Goal: Task Accomplishment & Management: Manage account settings

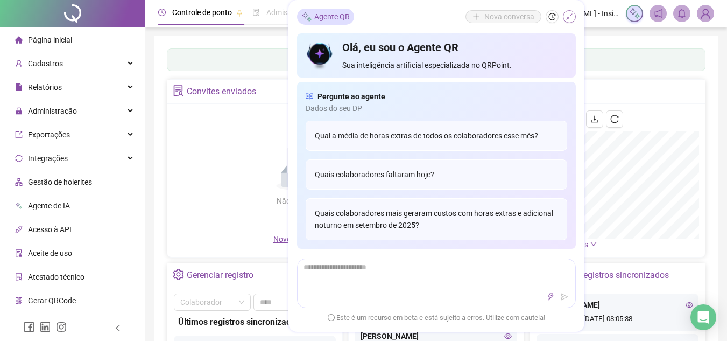
click at [569, 18] on icon "shrink" at bounding box center [570, 17] width 8 height 8
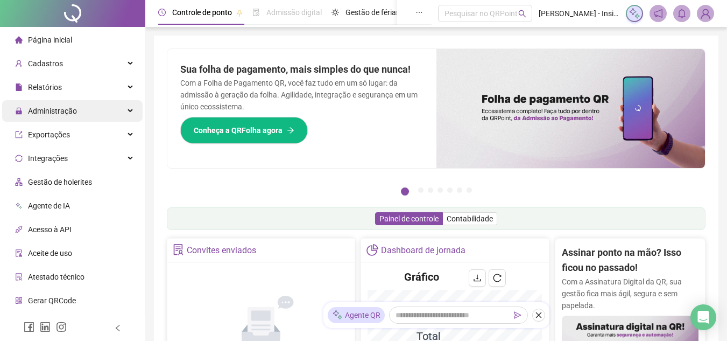
click at [122, 109] on div "Administração" at bounding box center [72, 111] width 140 height 22
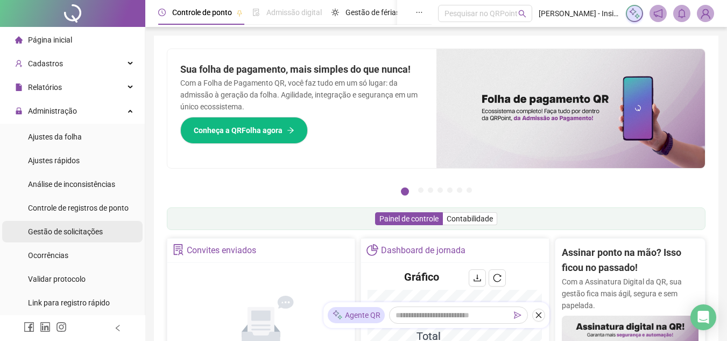
click at [77, 233] on span "Gestão de solicitações" at bounding box center [65, 231] width 75 height 9
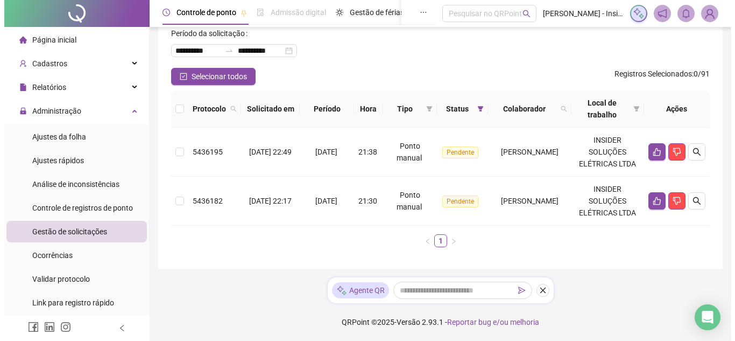
scroll to position [81, 0]
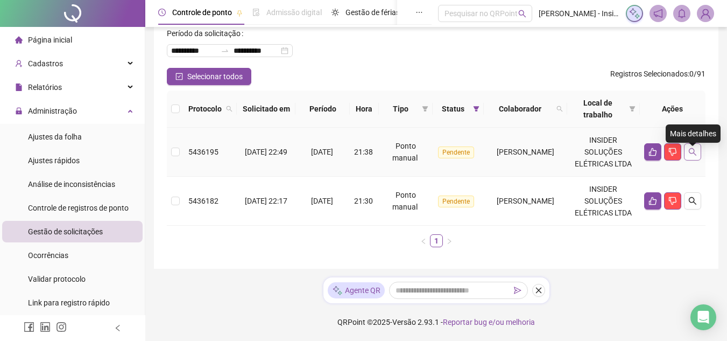
click at [693, 147] on icon "search" at bounding box center [692, 151] width 9 height 9
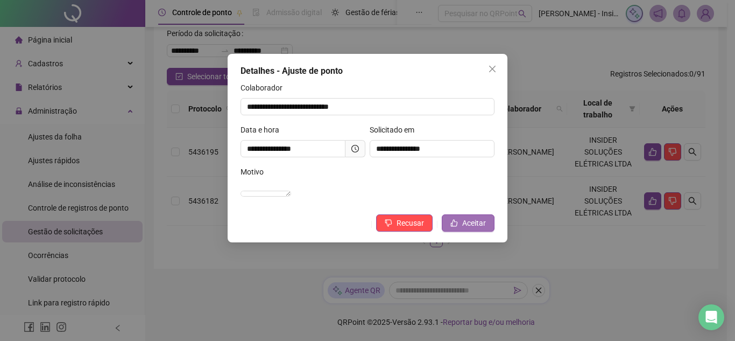
click at [471, 229] on span "Aceitar" at bounding box center [474, 223] width 24 height 12
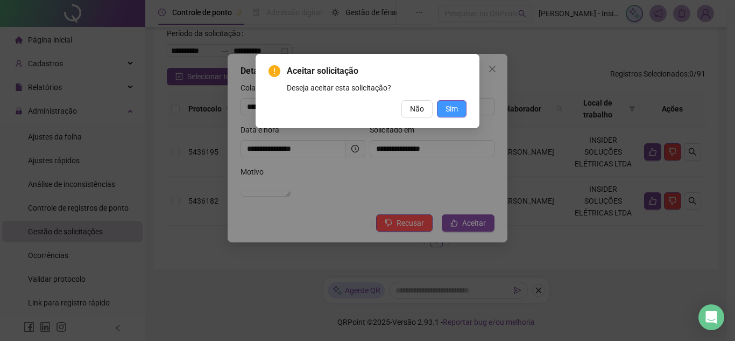
click at [453, 106] on span "Sim" at bounding box center [452, 109] width 12 height 12
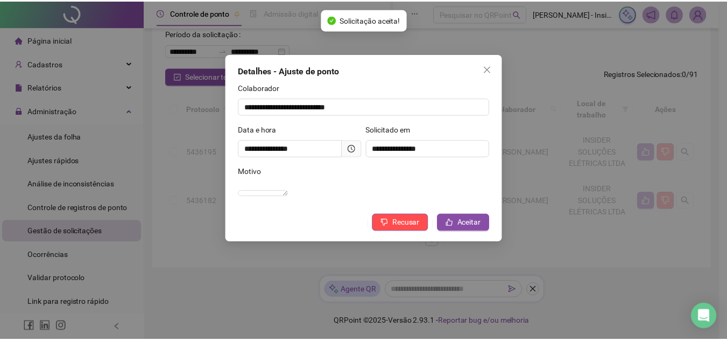
scroll to position [8, 0]
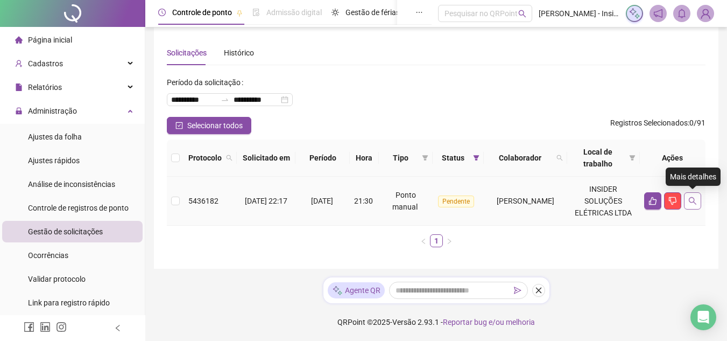
click at [692, 200] on icon "search" at bounding box center [692, 200] width 9 height 9
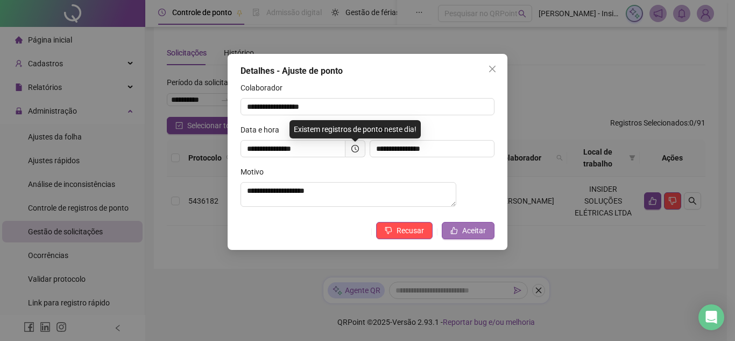
click at [473, 234] on span "Aceitar" at bounding box center [474, 230] width 24 height 12
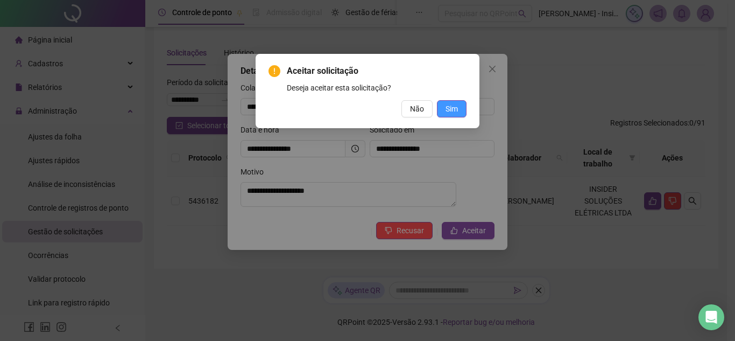
click at [455, 110] on span "Sim" at bounding box center [452, 109] width 12 height 12
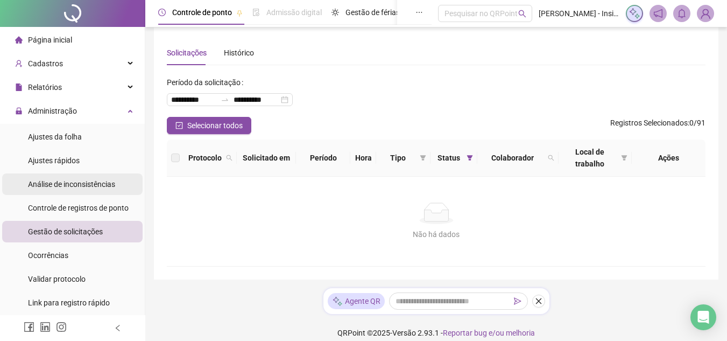
click at [72, 188] on span "Análise de inconsistências" at bounding box center [71, 184] width 87 height 9
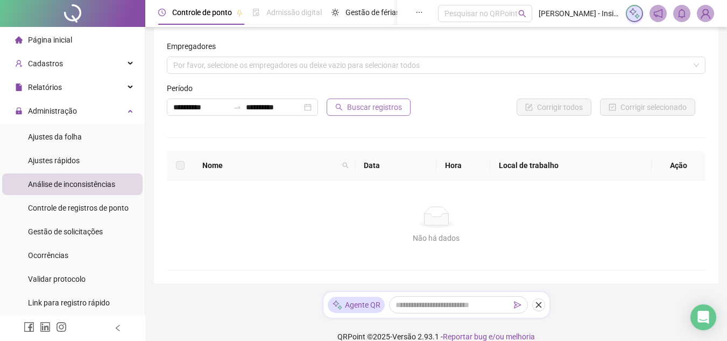
click at [370, 107] on span "Buscar registros" at bounding box center [374, 107] width 55 height 12
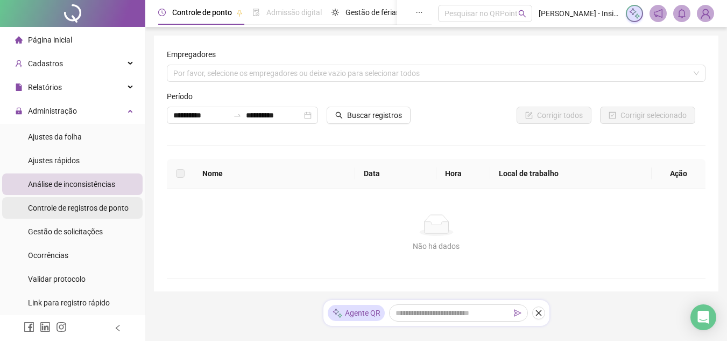
click at [86, 209] on span "Controle de registros de ponto" at bounding box center [78, 207] width 101 height 9
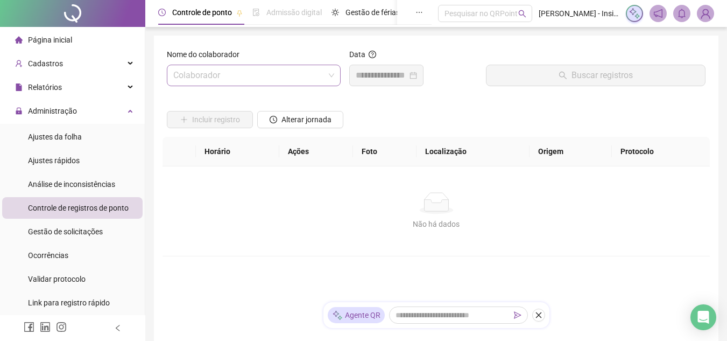
click at [323, 73] on input "search" at bounding box center [248, 75] width 151 height 20
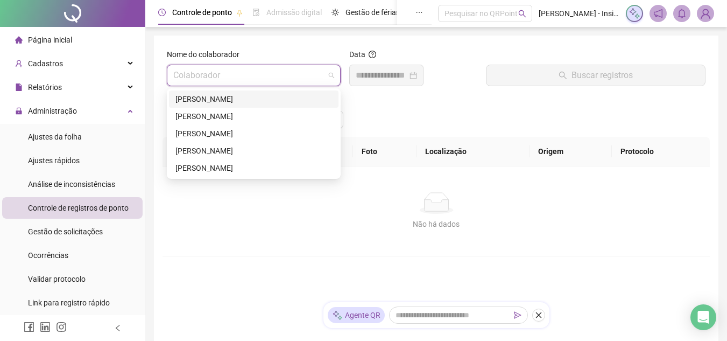
click at [225, 96] on div "[PERSON_NAME]" at bounding box center [253, 99] width 157 height 12
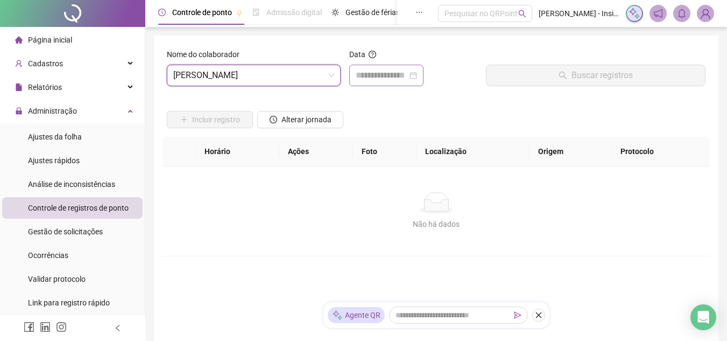
click at [417, 73] on div at bounding box center [386, 75] width 61 height 13
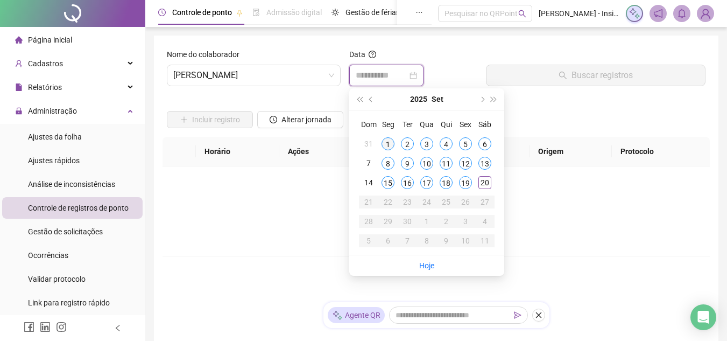
type input "**********"
click at [387, 143] on div "1" at bounding box center [388, 143] width 13 height 13
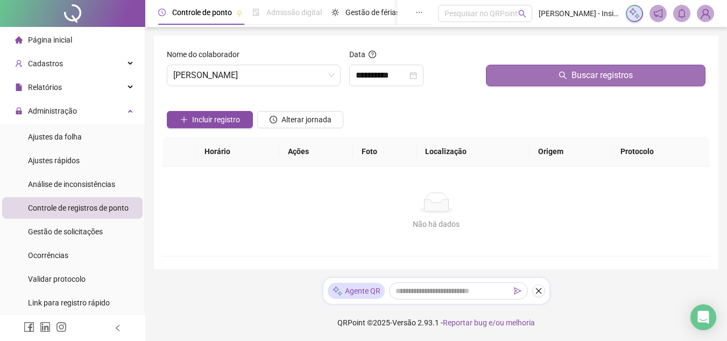
click at [567, 79] on icon "search" at bounding box center [563, 75] width 9 height 9
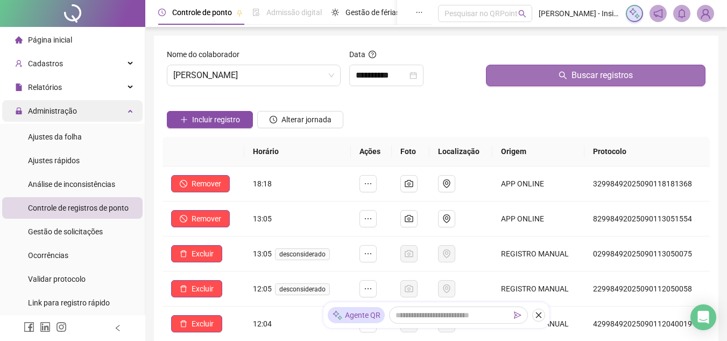
click at [122, 112] on div "Administração" at bounding box center [72, 111] width 140 height 22
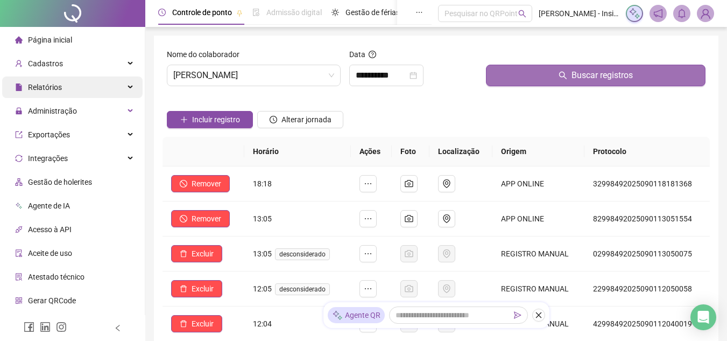
click at [119, 87] on div "Relatórios" at bounding box center [72, 87] width 140 height 22
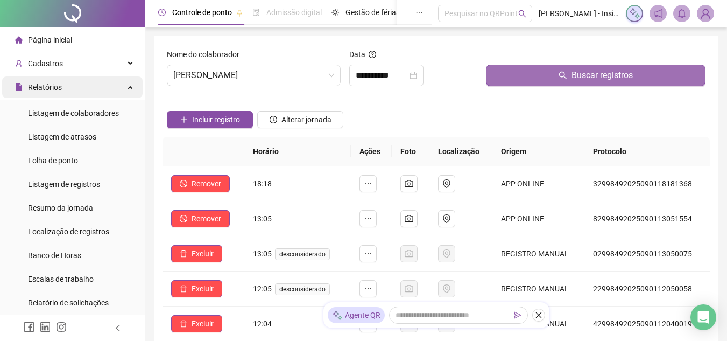
click at [121, 89] on div "Relatórios" at bounding box center [72, 87] width 140 height 22
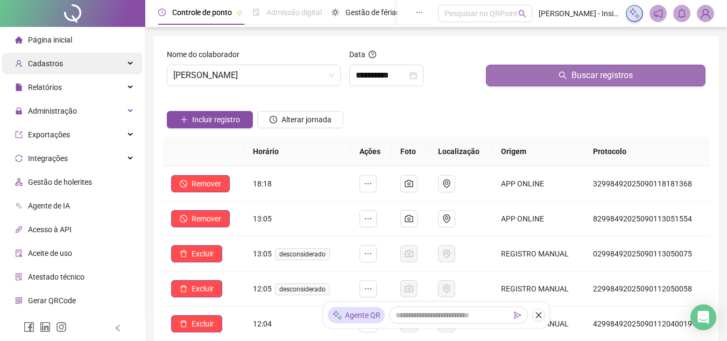
click at [122, 62] on div "Cadastros" at bounding box center [72, 64] width 140 height 22
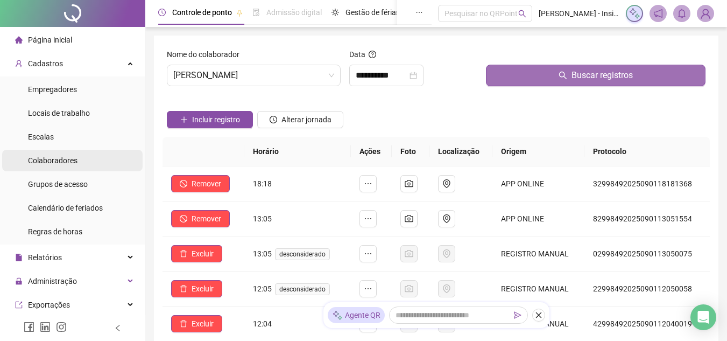
click at [55, 163] on span "Colaboradores" at bounding box center [53, 160] width 50 height 9
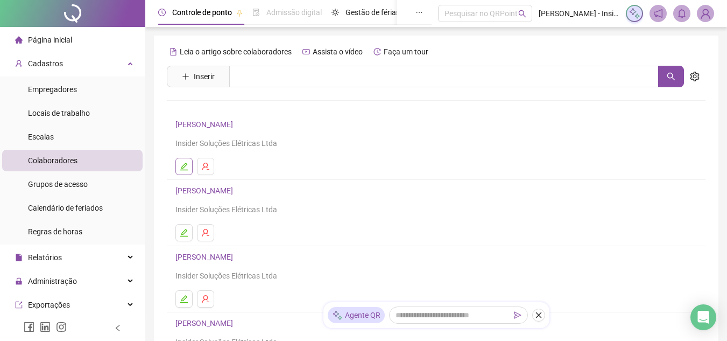
click at [182, 165] on icon "edit" at bounding box center [184, 166] width 9 height 9
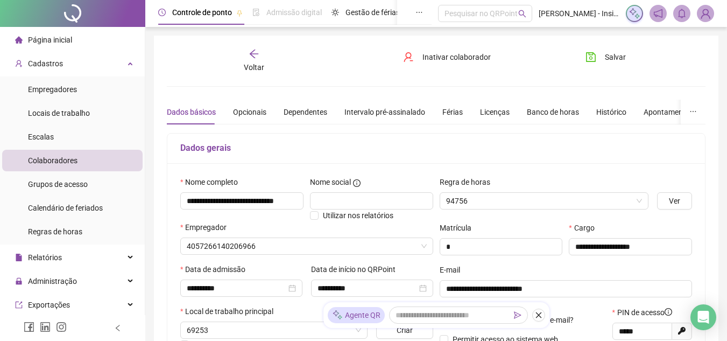
type input "**********"
click at [257, 55] on icon "arrow-left" at bounding box center [254, 53] width 11 height 11
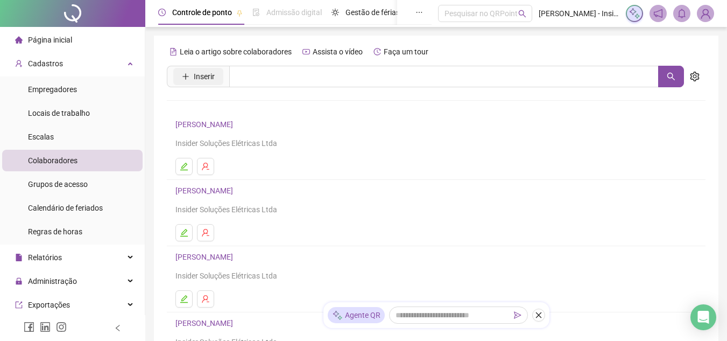
click at [185, 74] on icon "plus" at bounding box center [186, 77] width 8 height 8
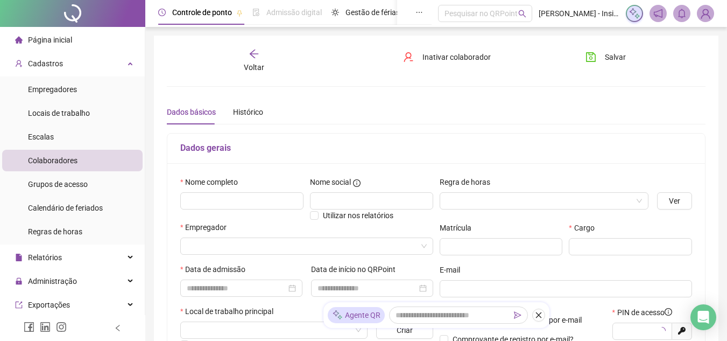
type input "*****"
click at [203, 200] on input "text" at bounding box center [241, 200] width 123 height 17
type input "**********"
click at [346, 195] on input "text" at bounding box center [371, 200] width 123 height 17
click at [456, 202] on input "search" at bounding box center [539, 201] width 187 height 16
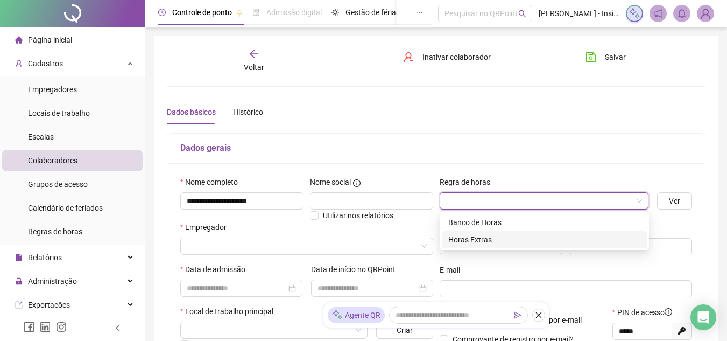
click at [474, 240] on div "Horas Extras" at bounding box center [544, 240] width 192 height 12
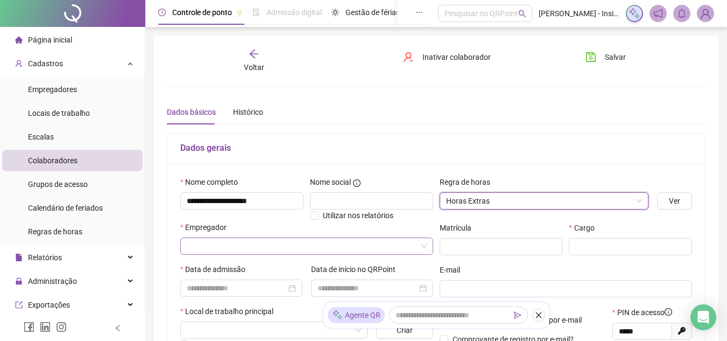
click at [243, 247] on input "search" at bounding box center [302, 246] width 230 height 16
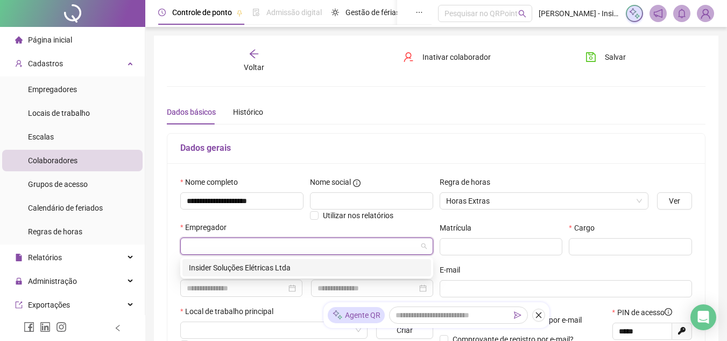
click at [237, 266] on div "Insider Soluções Elétricas Ltda" at bounding box center [307, 268] width 236 height 12
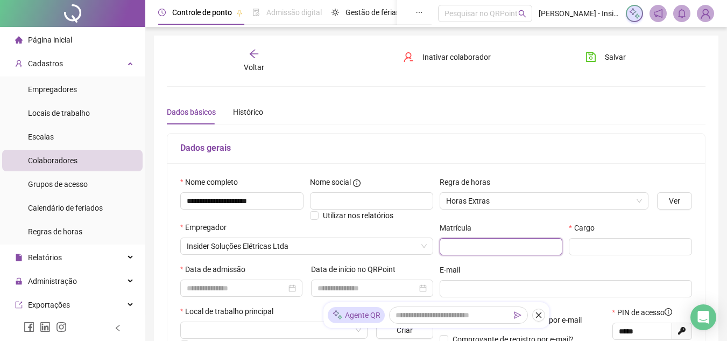
click at [473, 245] on input "text" at bounding box center [501, 246] width 123 height 17
type input "***"
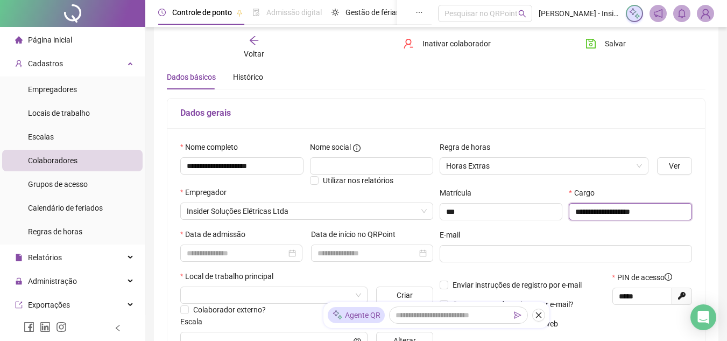
scroll to position [54, 0]
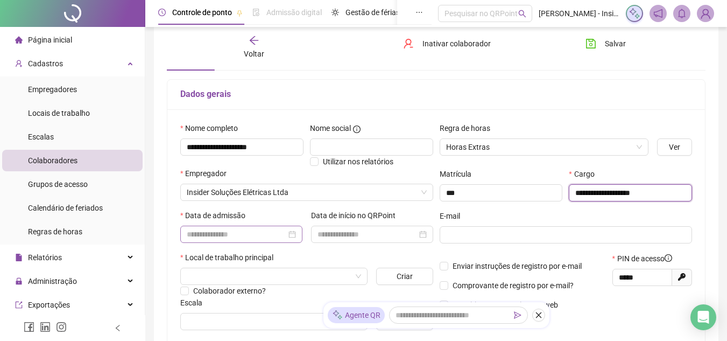
click at [290, 233] on div at bounding box center [241, 234] width 109 height 12
type input "**********"
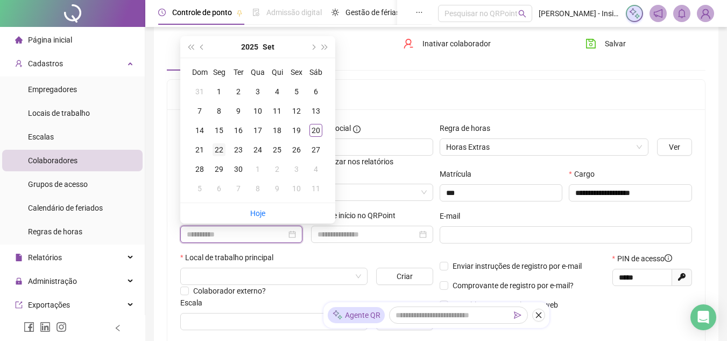
type input "**********"
click at [217, 145] on div "22" at bounding box center [219, 149] width 13 height 13
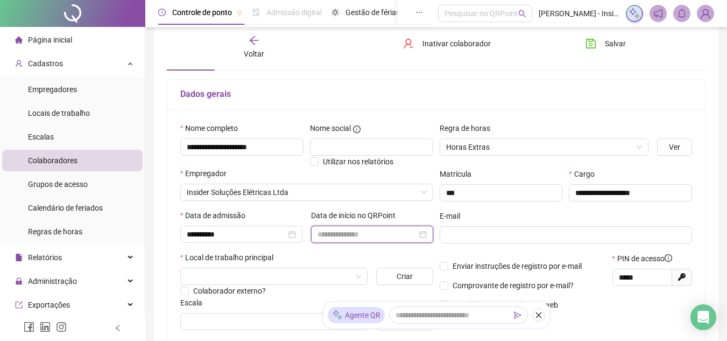
click at [354, 233] on input at bounding box center [368, 234] width 100 height 12
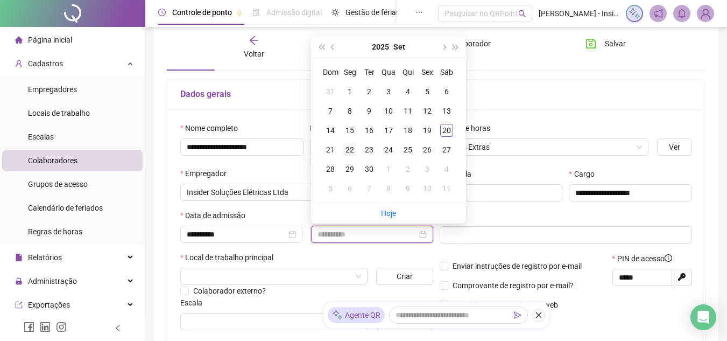
type input "**********"
click at [348, 146] on div "22" at bounding box center [349, 149] width 13 height 13
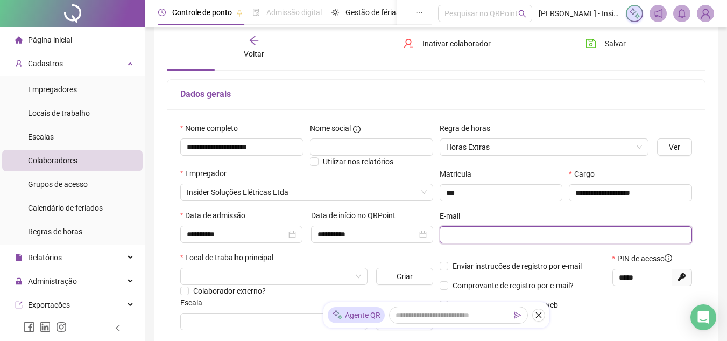
click at [474, 235] on input "text" at bounding box center [565, 235] width 238 height 12
paste input "**********"
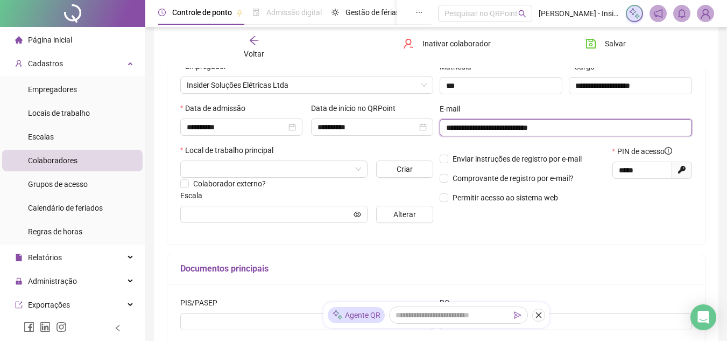
scroll to position [161, 0]
type input "**********"
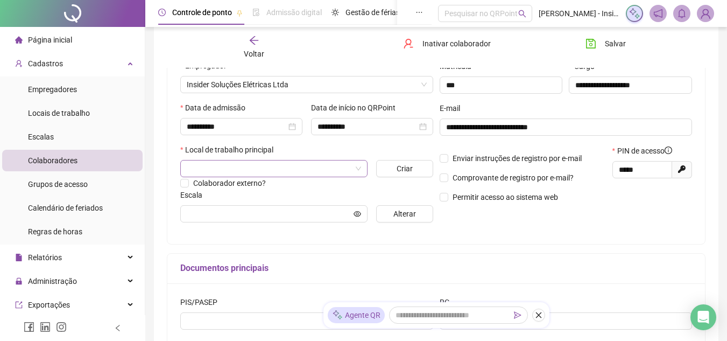
click at [221, 162] on input "search" at bounding box center [269, 168] width 165 height 16
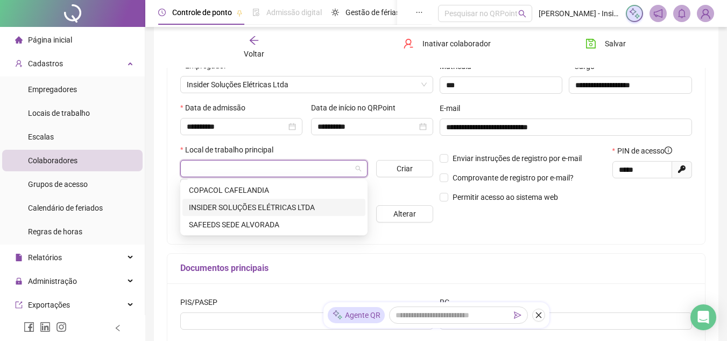
click at [502, 298] on div "RG" at bounding box center [566, 304] width 253 height 16
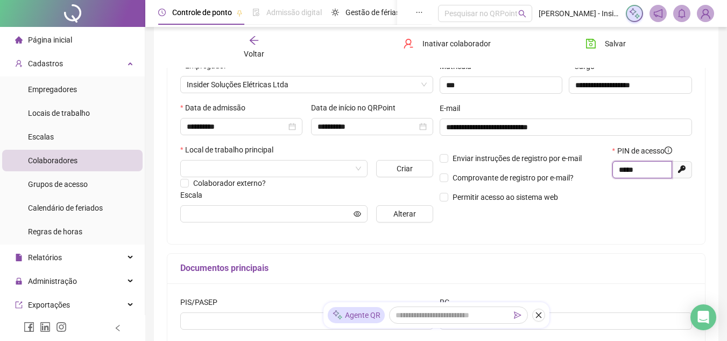
drag, startPoint x: 650, startPoint y: 171, endPoint x: 578, endPoint y: 168, distance: 72.2
click at [578, 168] on div "Enviar instruções de registro por e-mail Comprovante de registro por e-mail? Pe…" at bounding box center [565, 178] width 259 height 66
type input "*****"
click at [390, 212] on button "Alterar" at bounding box center [404, 213] width 57 height 17
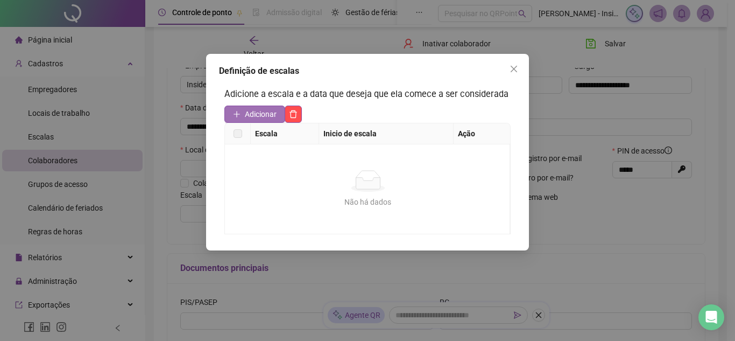
click at [238, 114] on icon "plus" at bounding box center [237, 114] width 8 height 8
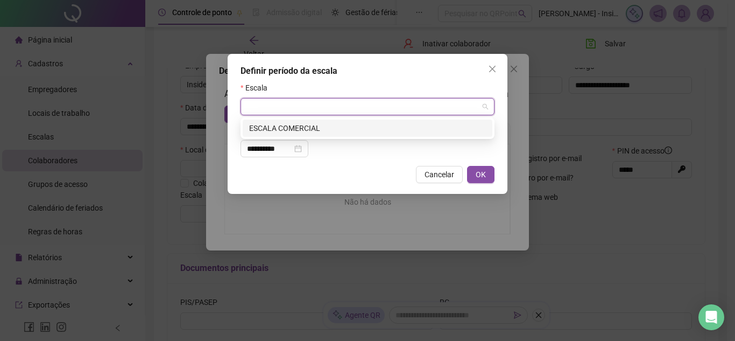
click at [280, 108] on input "search" at bounding box center [362, 106] width 231 height 16
click at [284, 127] on div "ESCALA COMERCIAL" at bounding box center [367, 128] width 237 height 12
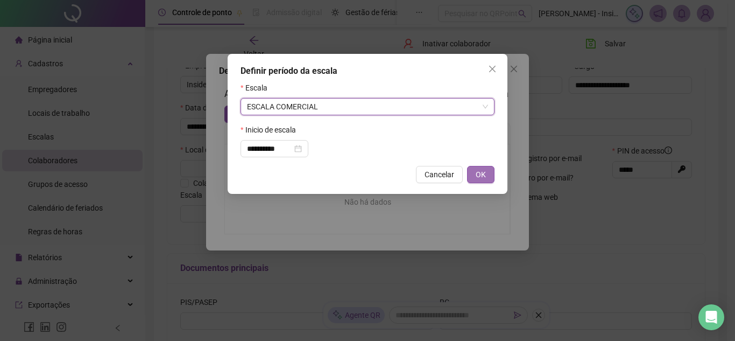
click at [475, 175] on button "OK" at bounding box center [480, 174] width 27 height 17
type input "**********"
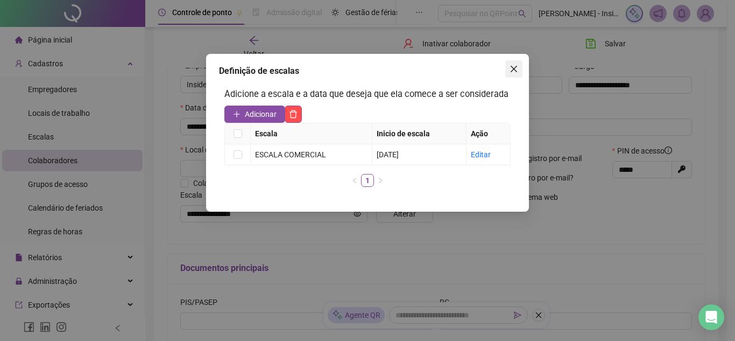
click at [513, 65] on icon "close" at bounding box center [514, 69] width 9 height 9
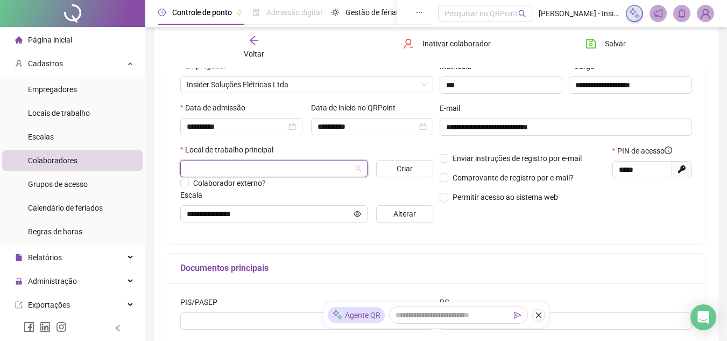
click at [230, 166] on input "search" at bounding box center [269, 168] width 165 height 16
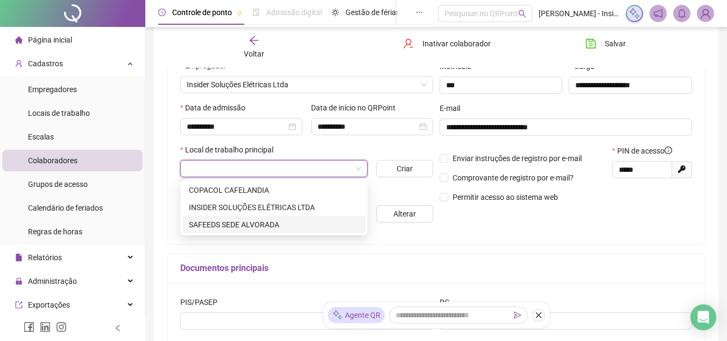
click at [533, 248] on div "**********" at bounding box center [436, 182] width 539 height 422
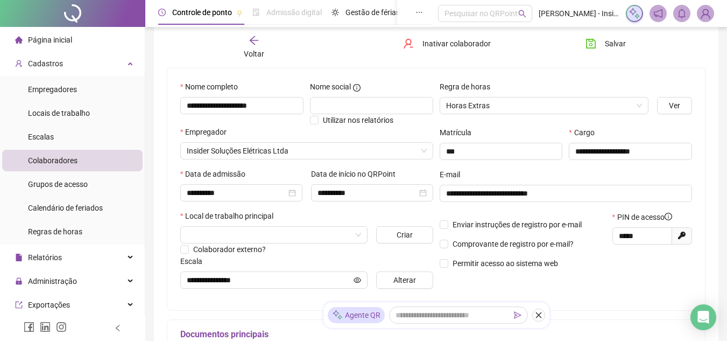
scroll to position [0, 0]
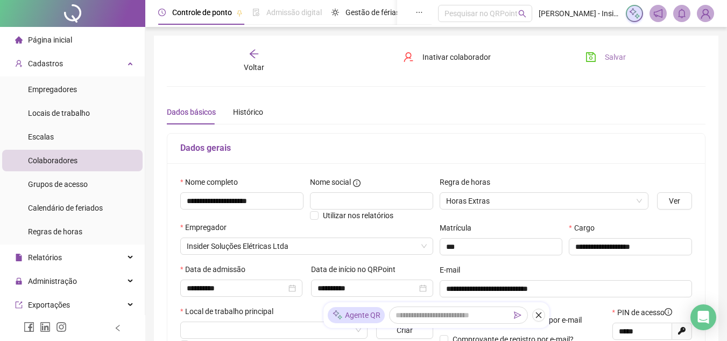
click at [607, 57] on span "Salvar" at bounding box center [615, 57] width 21 height 12
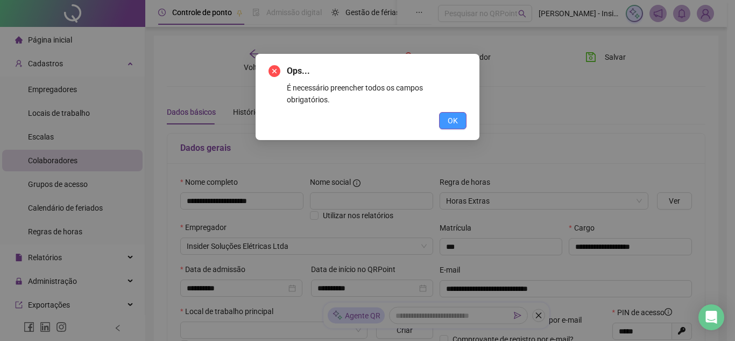
click at [450, 115] on span "OK" at bounding box center [453, 121] width 10 height 12
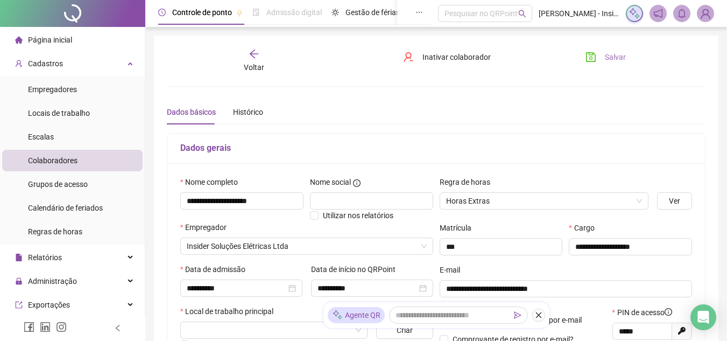
click at [617, 57] on span "Salvar" at bounding box center [615, 57] width 21 height 12
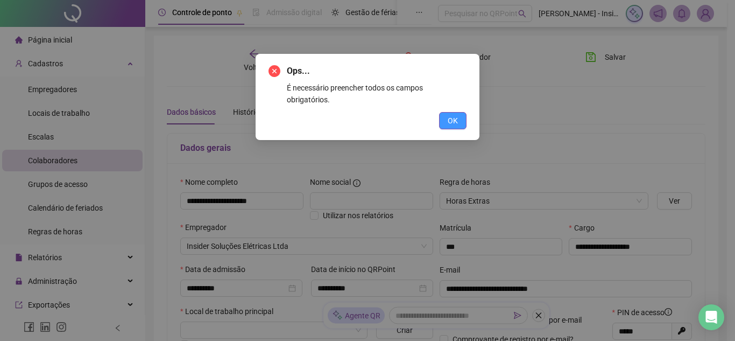
click at [455, 115] on span "OK" at bounding box center [453, 121] width 10 height 12
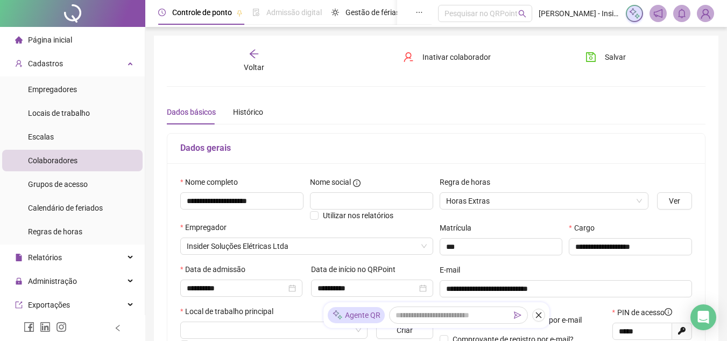
click at [257, 53] on icon "arrow-left" at bounding box center [254, 53] width 11 height 11
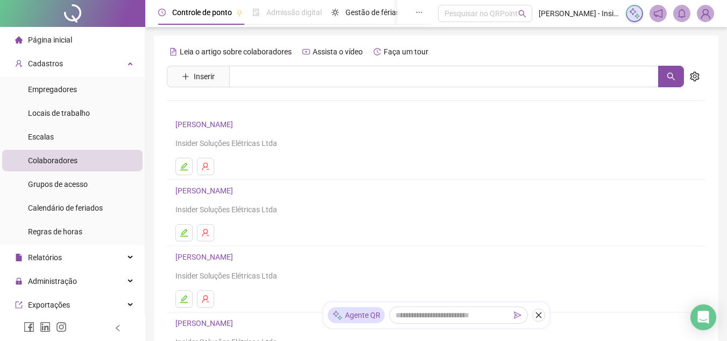
click at [211, 125] on link "[PERSON_NAME]" at bounding box center [205, 124] width 61 height 9
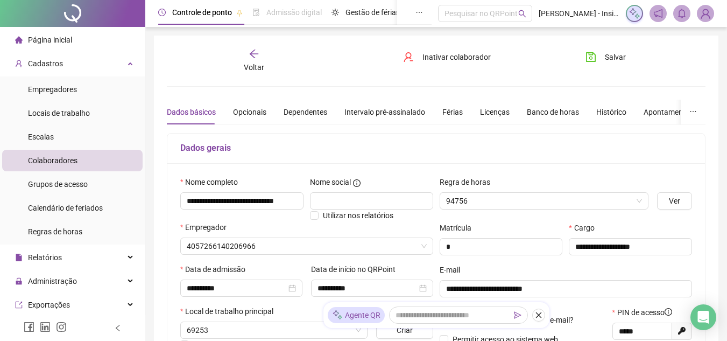
type input "**********"
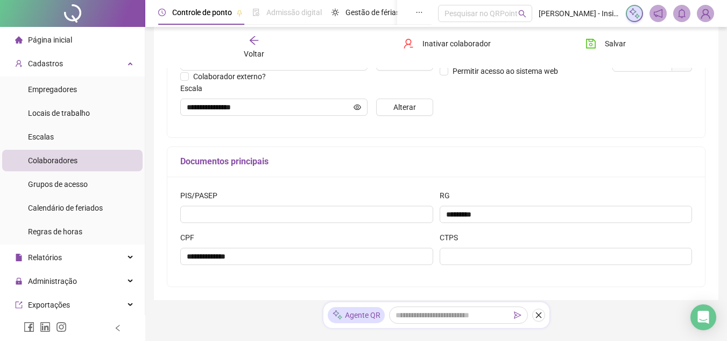
scroll to position [269, 0]
click at [255, 50] on span "Voltar" at bounding box center [254, 54] width 20 height 9
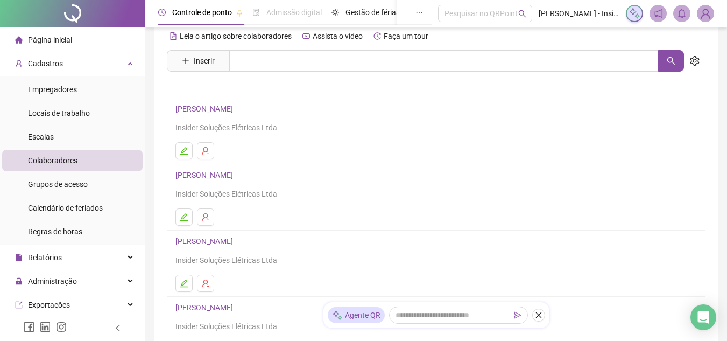
scroll to position [0, 0]
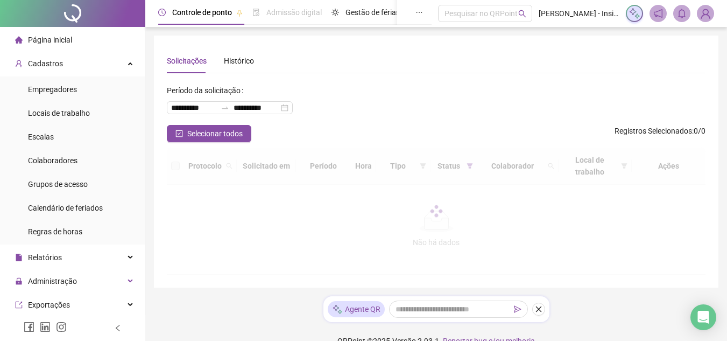
scroll to position [3, 0]
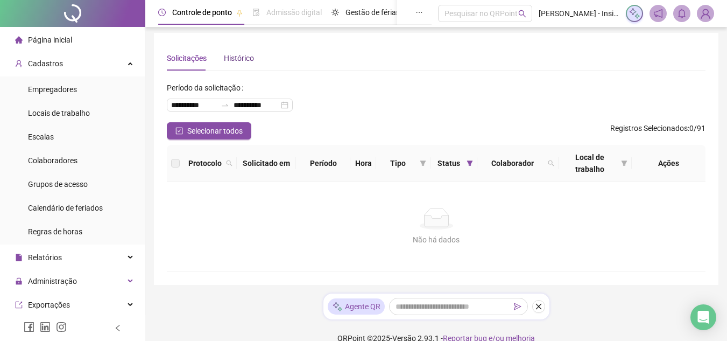
click at [234, 55] on div "Histórico" at bounding box center [239, 58] width 30 height 12
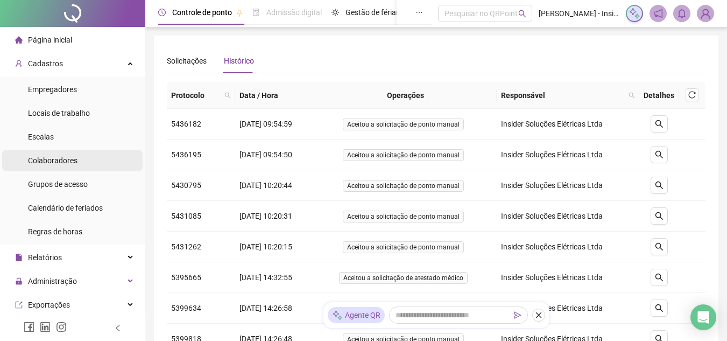
click at [55, 160] on span "Colaboradores" at bounding box center [53, 160] width 50 height 9
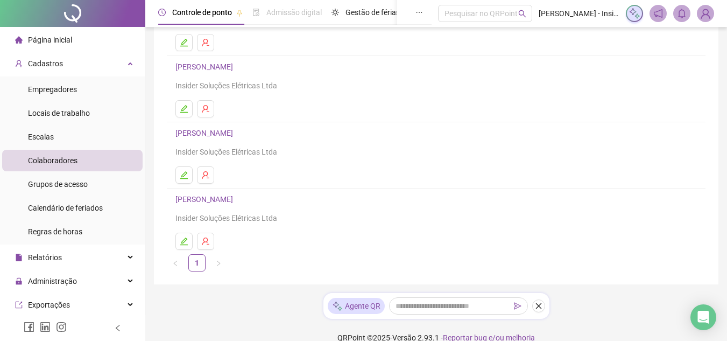
scroll to position [206, 0]
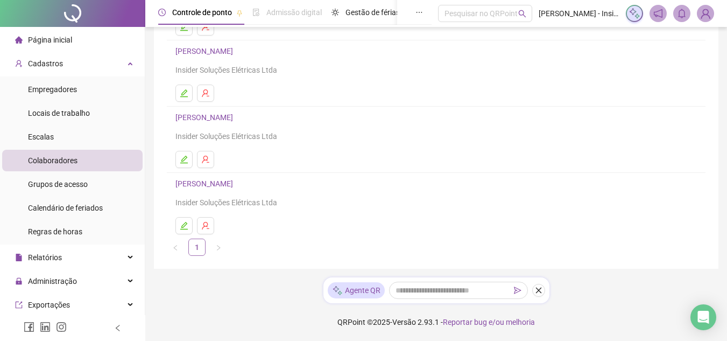
click at [195, 248] on link "1" at bounding box center [197, 247] width 16 height 16
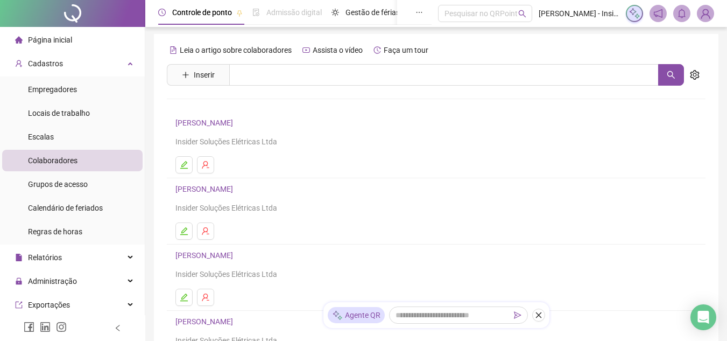
scroll to position [0, 0]
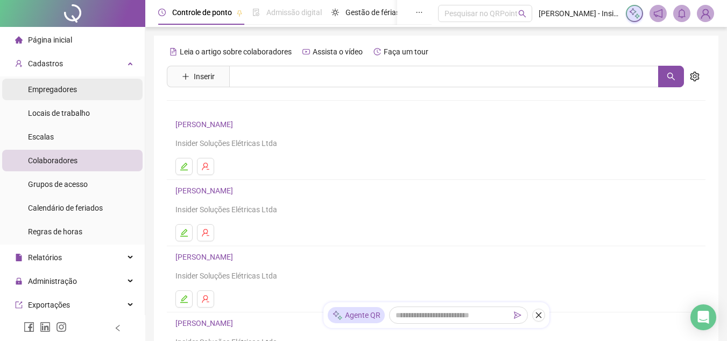
click at [36, 86] on span "Empregadores" at bounding box center [52, 89] width 49 height 9
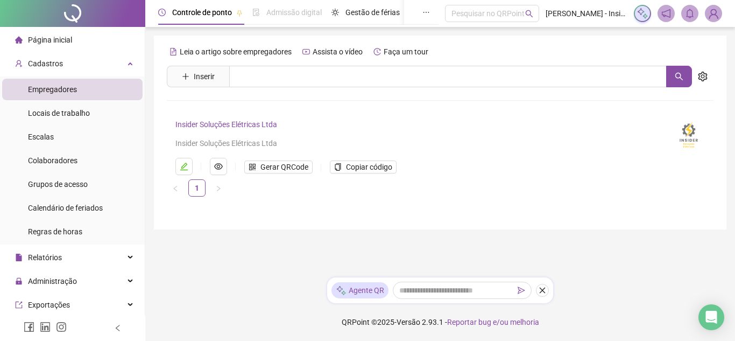
click at [226, 127] on link "Insider Soluções Elétricas Ltda" at bounding box center [226, 124] width 102 height 9
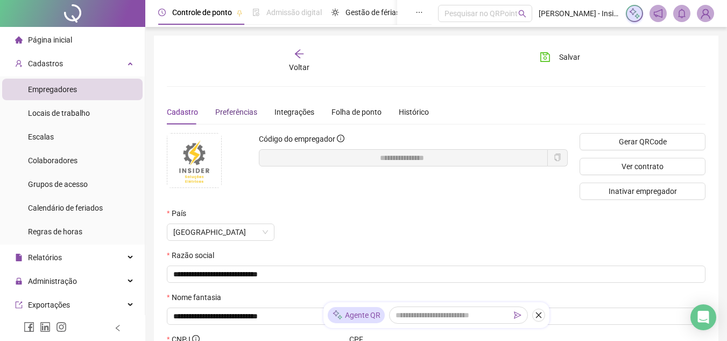
click at [235, 113] on span "Preferências" at bounding box center [236, 112] width 42 height 9
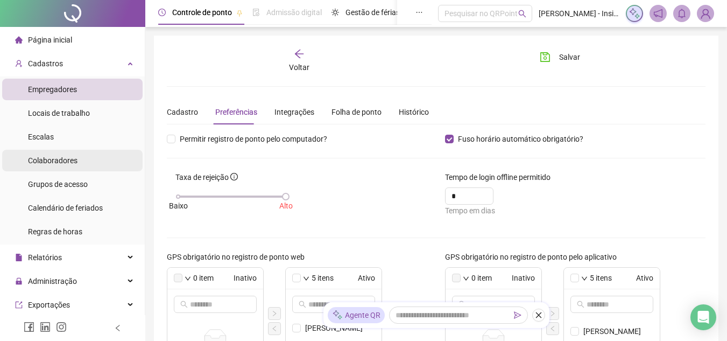
click at [63, 161] on span "Colaboradores" at bounding box center [53, 160] width 50 height 9
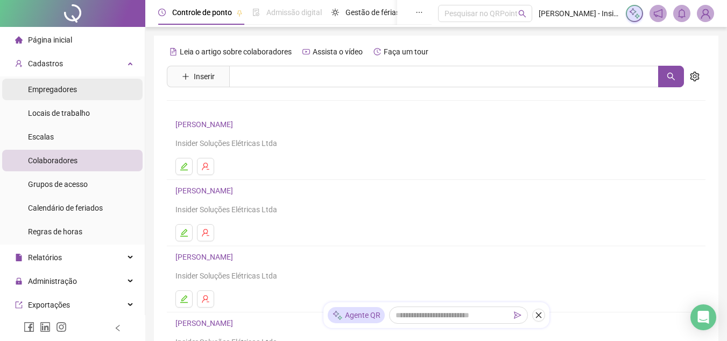
click at [67, 90] on span "Empregadores" at bounding box center [52, 89] width 49 height 9
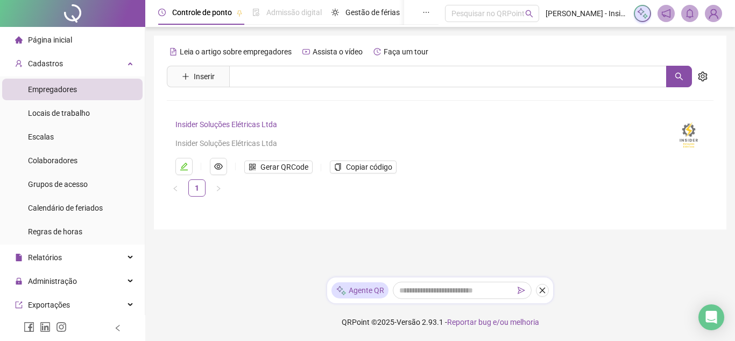
click at [247, 125] on link "Insider Soluções Elétricas Ltda" at bounding box center [226, 124] width 102 height 9
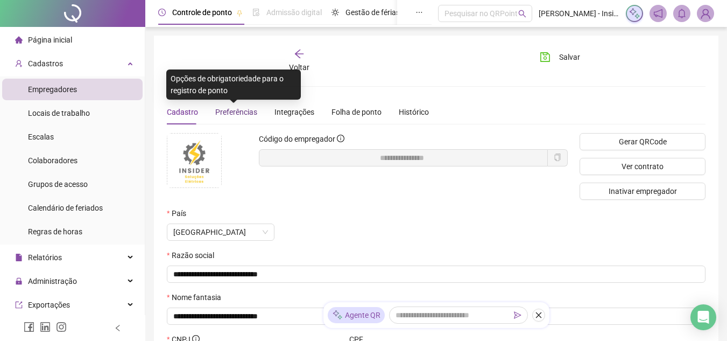
click at [235, 112] on span "Preferências" at bounding box center [236, 112] width 42 height 9
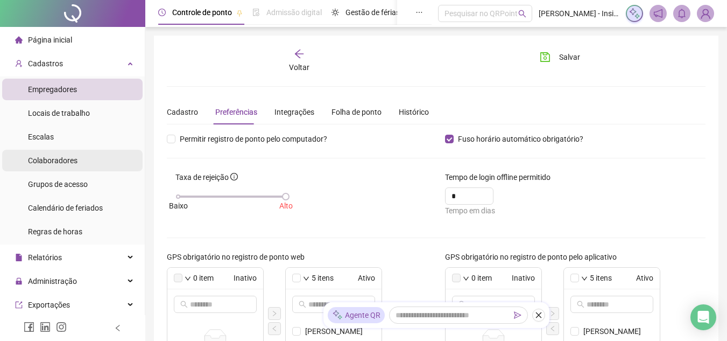
click at [47, 157] on span "Colaboradores" at bounding box center [53, 160] width 50 height 9
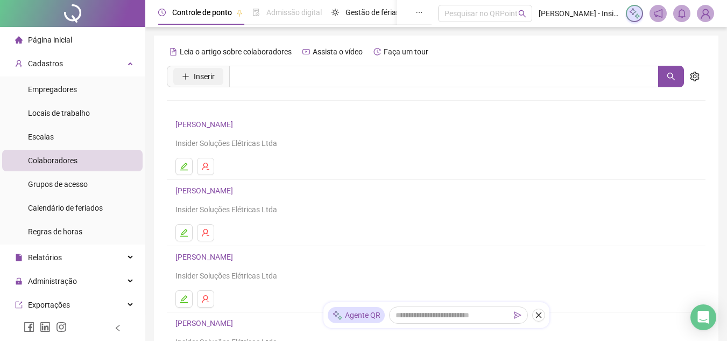
click at [187, 75] on icon "plus" at bounding box center [186, 77] width 8 height 8
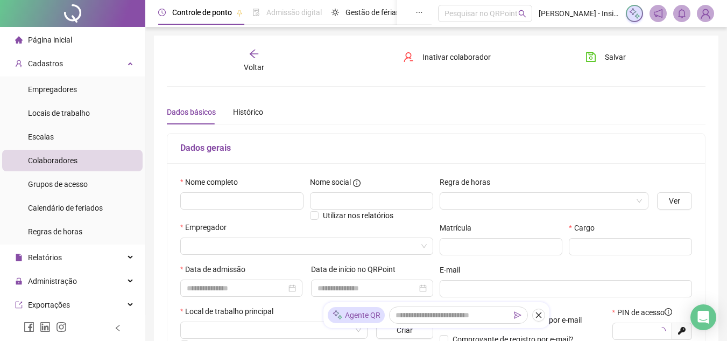
type input "*****"
click at [217, 197] on input "text" at bounding box center [241, 200] width 123 height 17
type input "*"
click at [247, 109] on div "Histórico" at bounding box center [248, 112] width 30 height 12
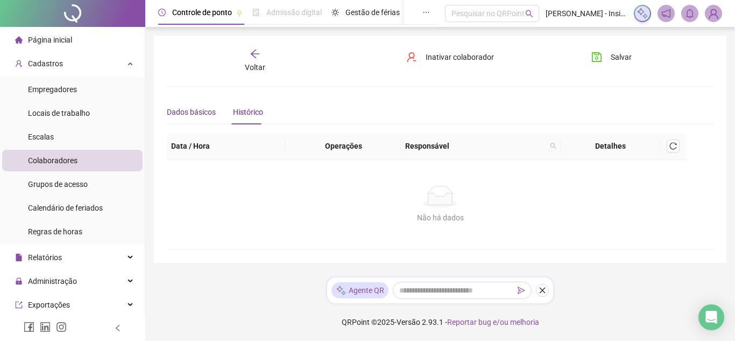
click at [181, 111] on div "Dados básicos" at bounding box center [191, 112] width 49 height 12
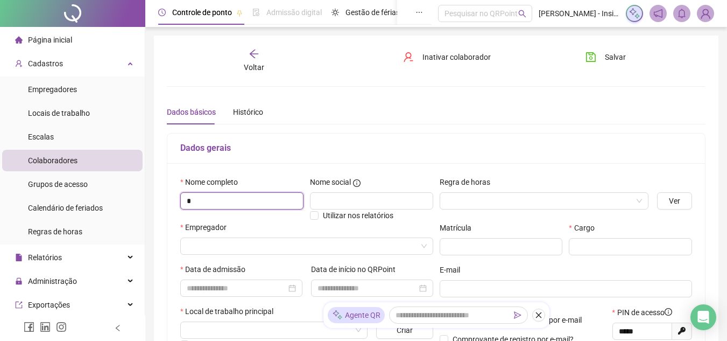
drag, startPoint x: 251, startPoint y: 201, endPoint x: 0, endPoint y: 168, distance: 253.0
click at [0, 175] on div "Página inicial Cadastros Empregadores Locais de trabalho Escalas Colaboradores …" at bounding box center [363, 320] width 727 height 640
type input "**********"
click at [639, 202] on span at bounding box center [544, 201] width 196 height 16
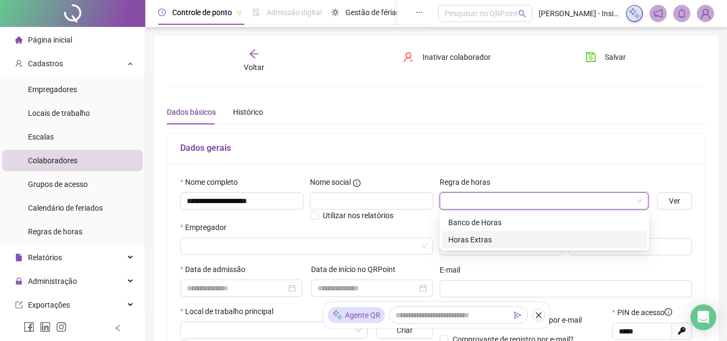
click at [480, 240] on div "Horas Extras" at bounding box center [544, 240] width 192 height 12
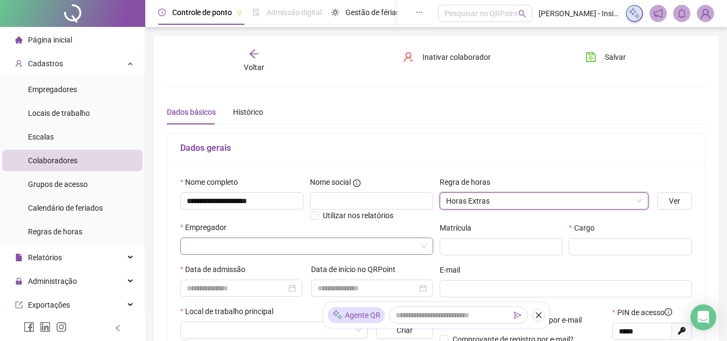
click at [214, 251] on input "search" at bounding box center [302, 246] width 230 height 16
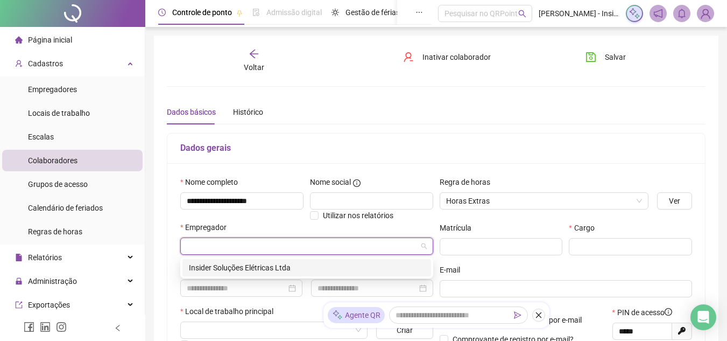
drag, startPoint x: 219, startPoint y: 268, endPoint x: 226, endPoint y: 265, distance: 7.5
click at [219, 268] on div "Insider Soluções Elétricas Ltda" at bounding box center [307, 268] width 236 height 12
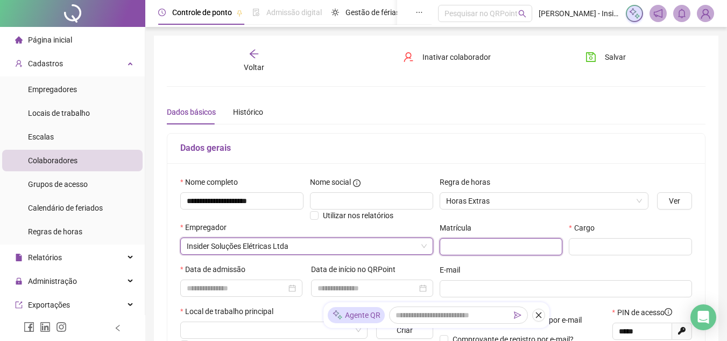
click at [469, 246] on input "text" at bounding box center [501, 246] width 123 height 17
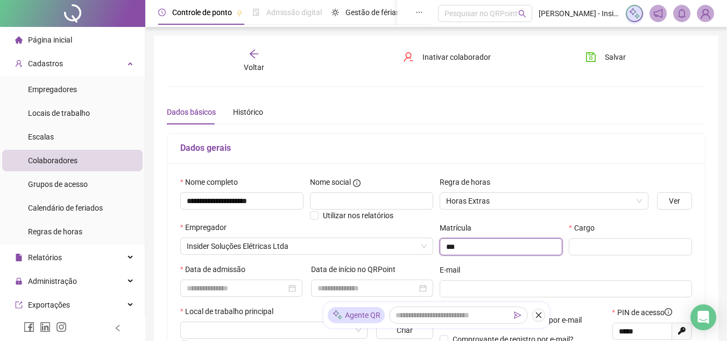
type input "***"
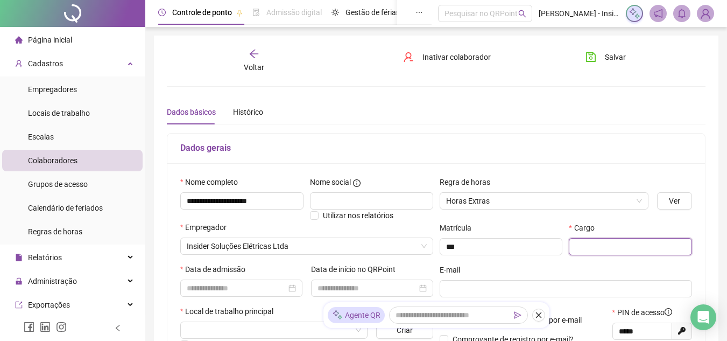
click at [579, 250] on input "text" at bounding box center [630, 246] width 123 height 17
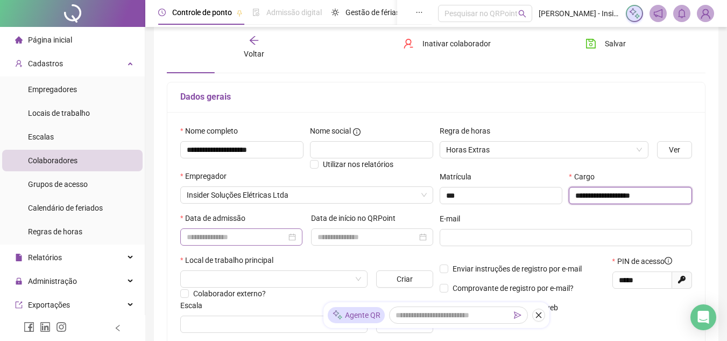
scroll to position [54, 0]
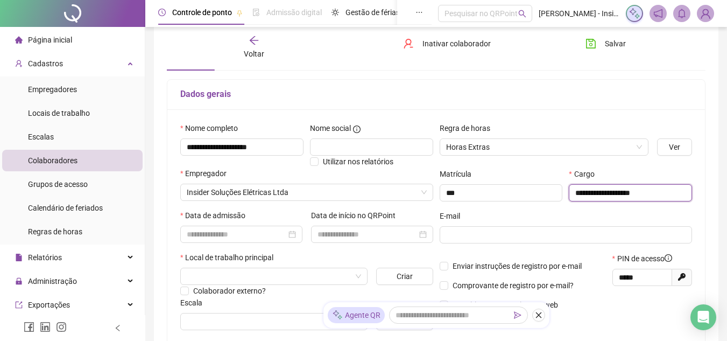
type input "**********"
click at [254, 51] on span "Voltar" at bounding box center [254, 54] width 20 height 9
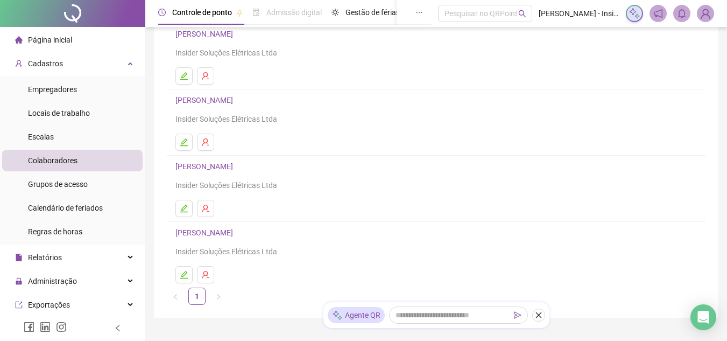
scroll to position [206, 0]
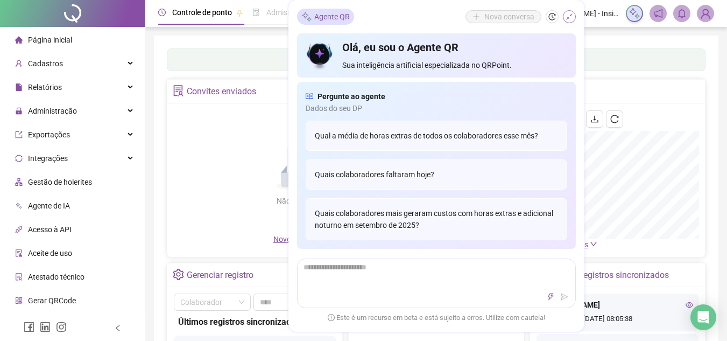
click at [572, 16] on icon "shrink" at bounding box center [570, 17] width 8 height 8
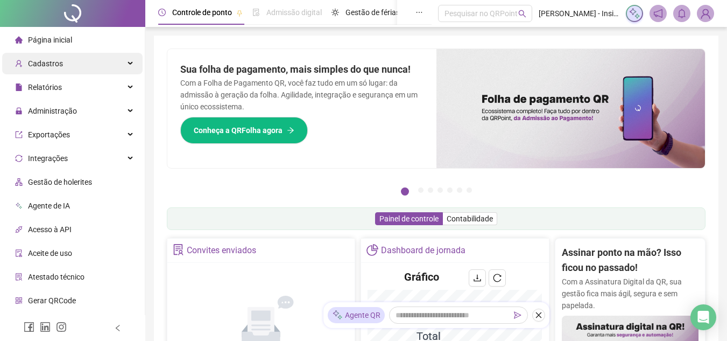
click at [125, 65] on div "Cadastros" at bounding box center [72, 64] width 140 height 22
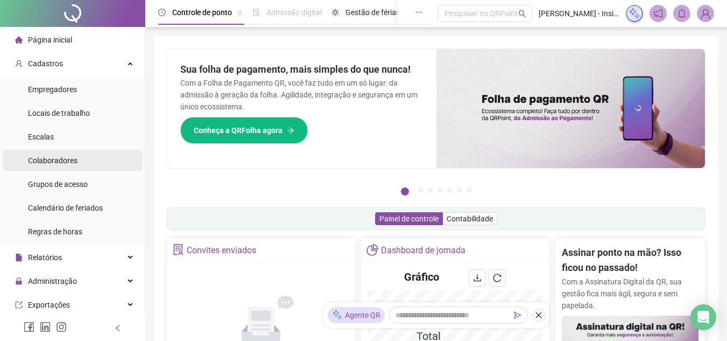
click at [57, 159] on span "Colaboradores" at bounding box center [53, 160] width 50 height 9
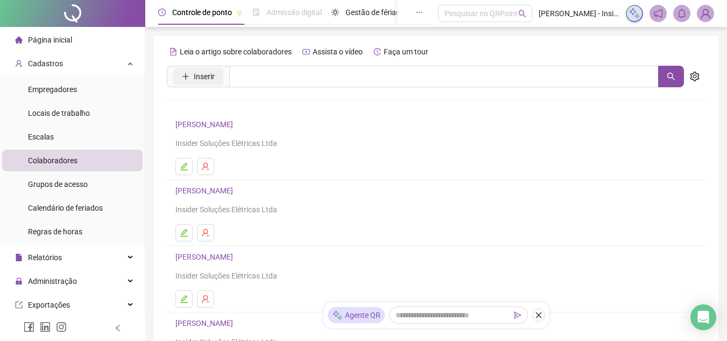
click at [185, 76] on icon "plus" at bounding box center [185, 76] width 6 height 1
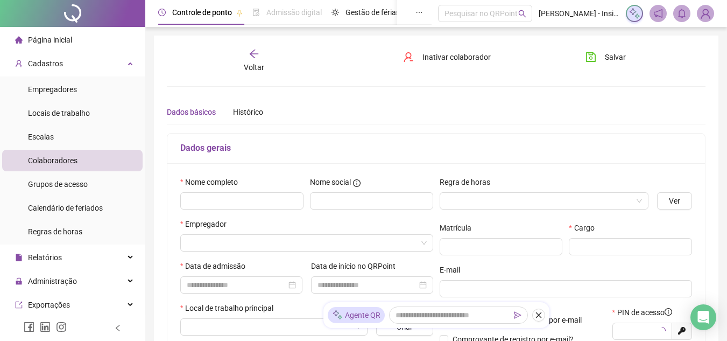
type input "*****"
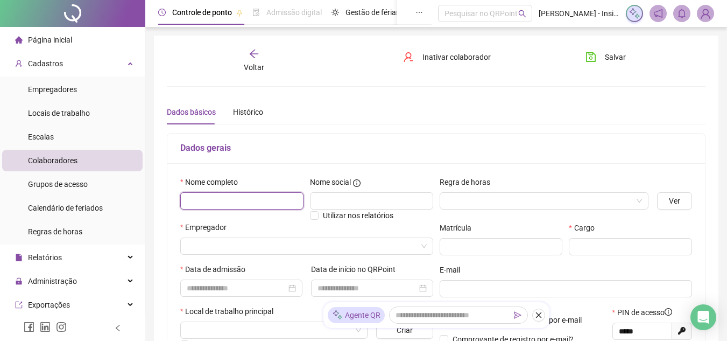
click at [215, 198] on input "text" at bounding box center [241, 200] width 123 height 17
type input "**********"
click at [463, 198] on input "search" at bounding box center [539, 201] width 187 height 16
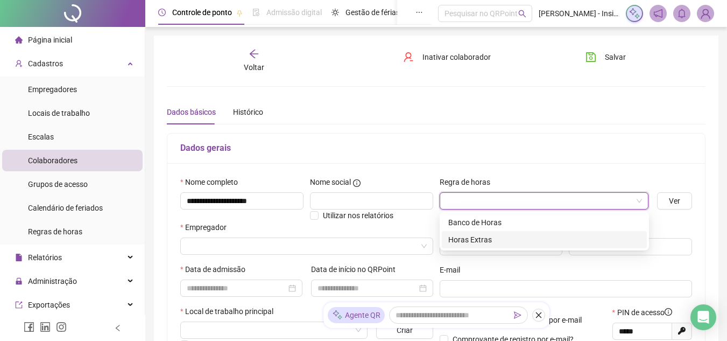
click at [478, 244] on div "Horas Extras" at bounding box center [544, 240] width 192 height 12
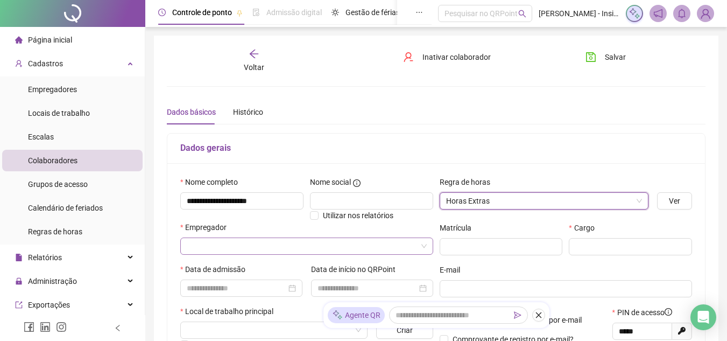
click at [209, 245] on input "search" at bounding box center [302, 246] width 230 height 16
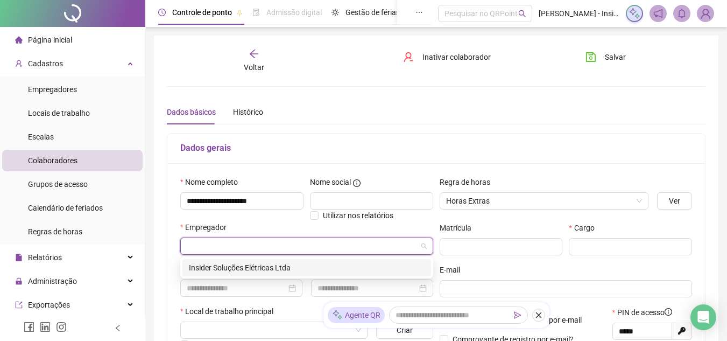
click at [209, 270] on div "Insider Soluções Elétricas Ltda" at bounding box center [307, 268] width 236 height 12
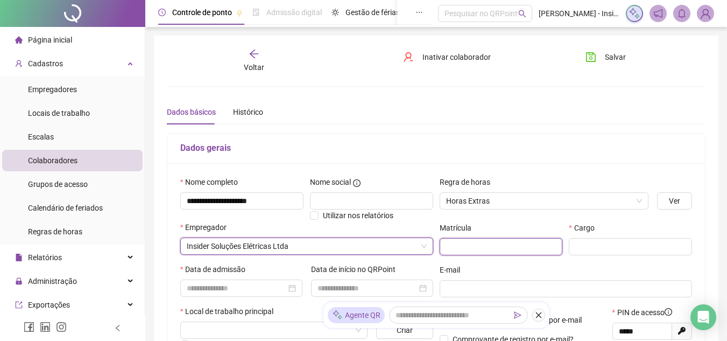
click at [454, 244] on input "text" at bounding box center [501, 246] width 123 height 17
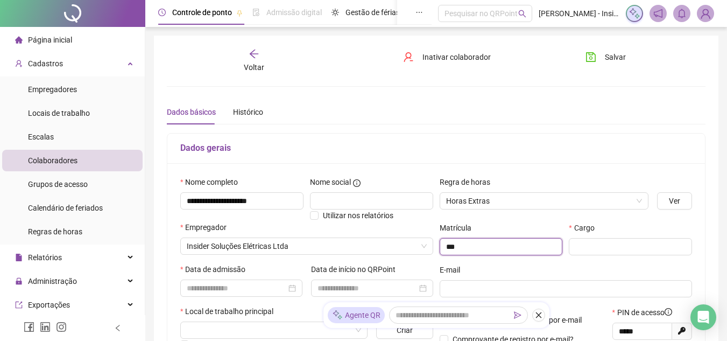
type input "***"
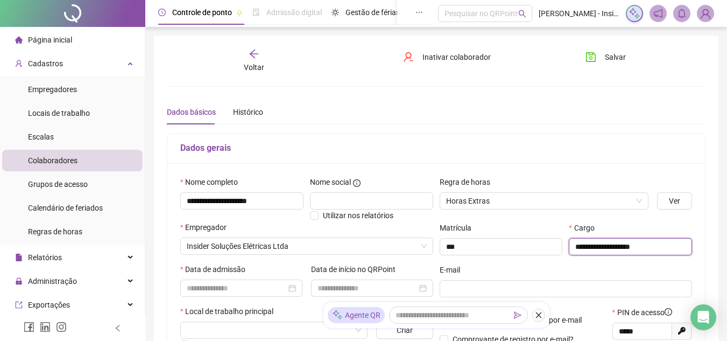
type input "**********"
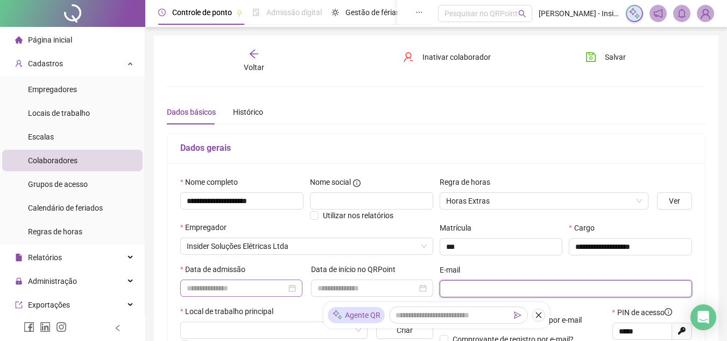
click at [292, 288] on div at bounding box center [241, 288] width 109 height 12
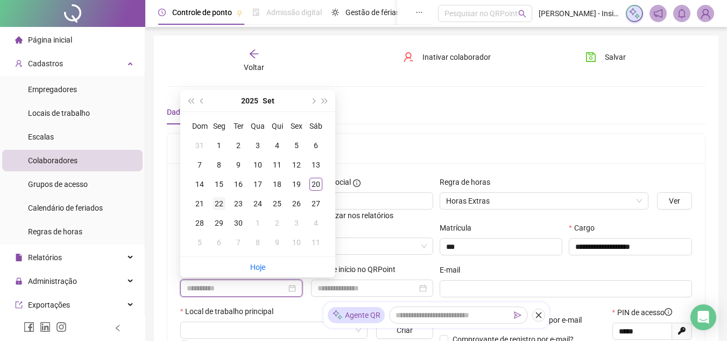
type input "**********"
click at [219, 205] on div "22" at bounding box center [219, 203] width 13 height 13
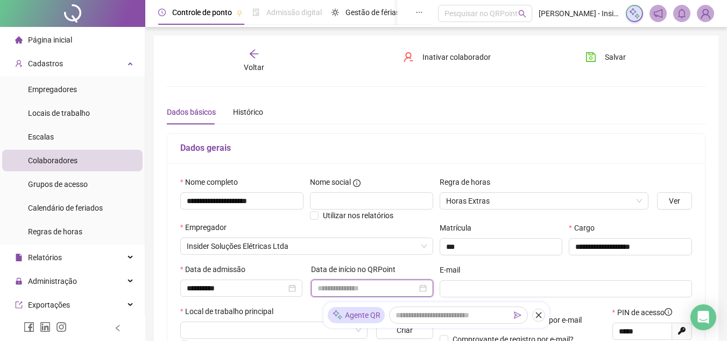
click at [351, 286] on input at bounding box center [368, 288] width 100 height 12
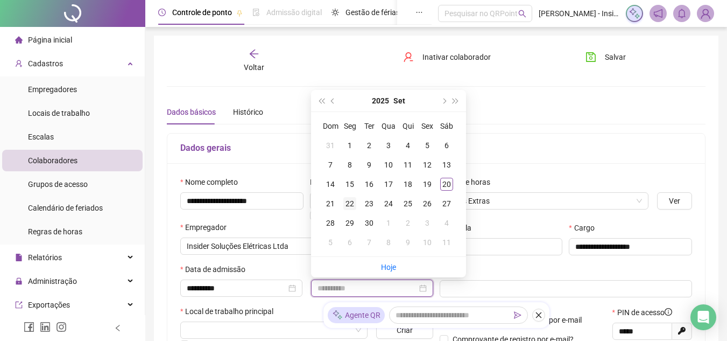
type input "**********"
click at [349, 207] on div "22" at bounding box center [349, 203] width 13 height 13
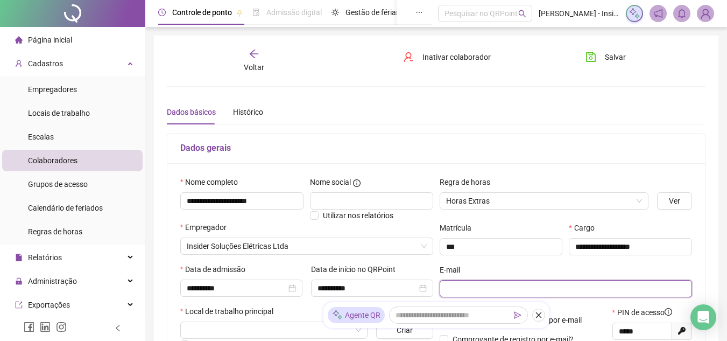
click at [468, 288] on input "text" at bounding box center [565, 289] width 238 height 12
paste input "**********"
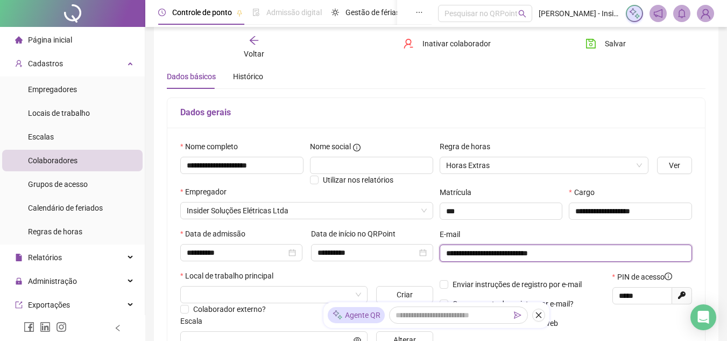
scroll to position [108, 0]
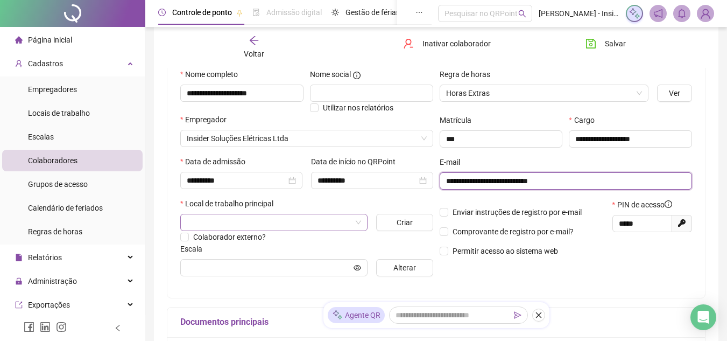
type input "**********"
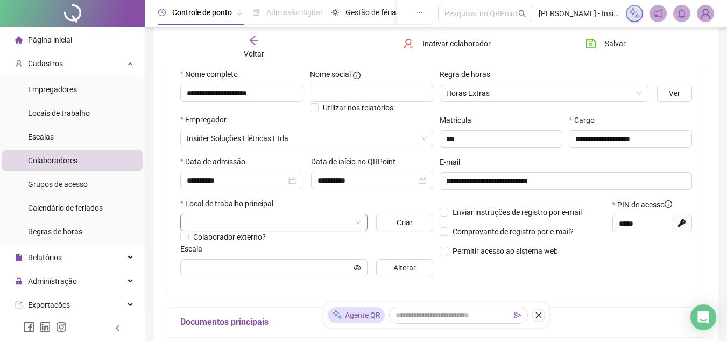
click at [255, 218] on input "search" at bounding box center [269, 222] width 165 height 16
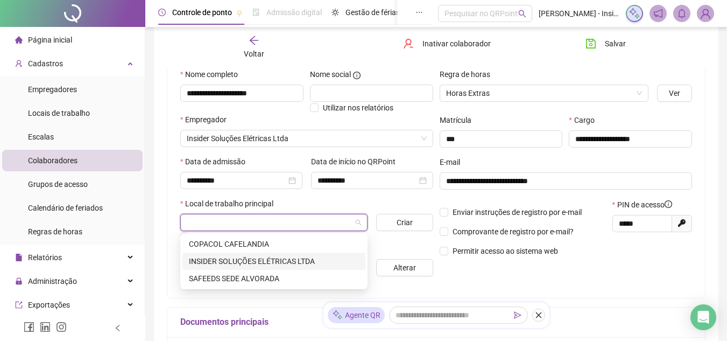
click at [283, 261] on div "INSIDER SOLUÇÕES ELÉTRICAS LTDA" at bounding box center [274, 261] width 170 height 12
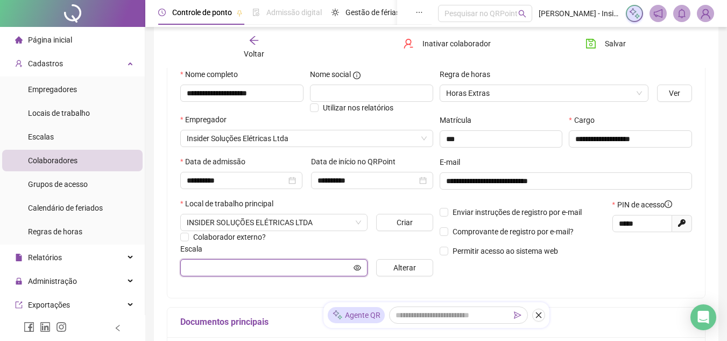
click at [224, 266] on input "text" at bounding box center [269, 268] width 165 height 12
click at [418, 266] on button "Alterar" at bounding box center [404, 267] width 57 height 17
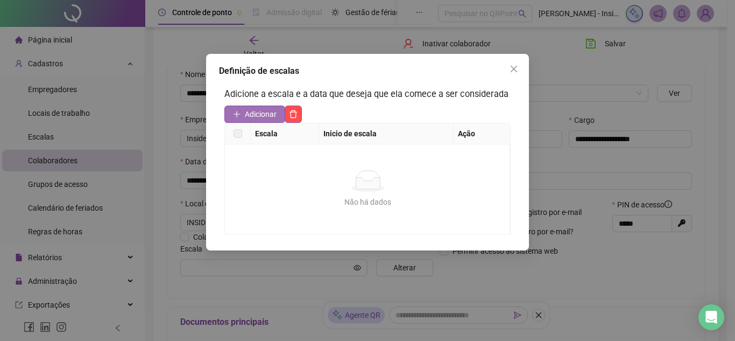
click at [235, 114] on icon "plus" at bounding box center [237, 114] width 6 height 1
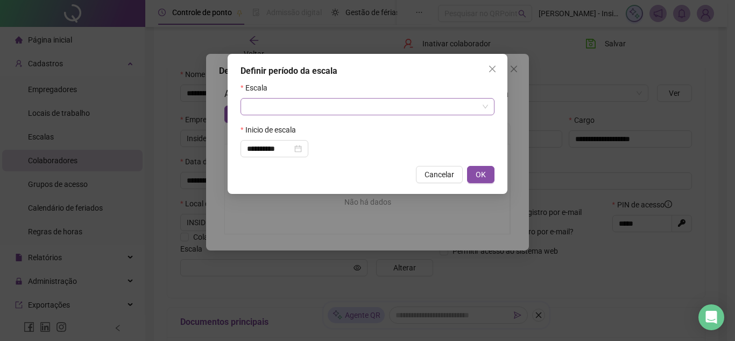
click at [277, 110] on input "search" at bounding box center [362, 106] width 231 height 16
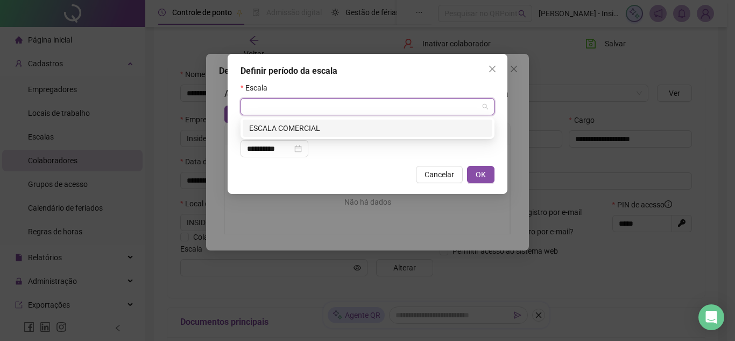
click at [273, 124] on div "ESCALA COMERCIAL" at bounding box center [367, 128] width 237 height 12
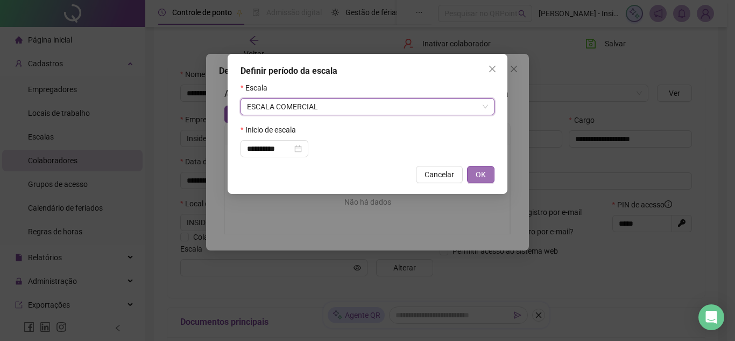
click at [478, 179] on span "OK" at bounding box center [481, 174] width 10 height 12
type input "**********"
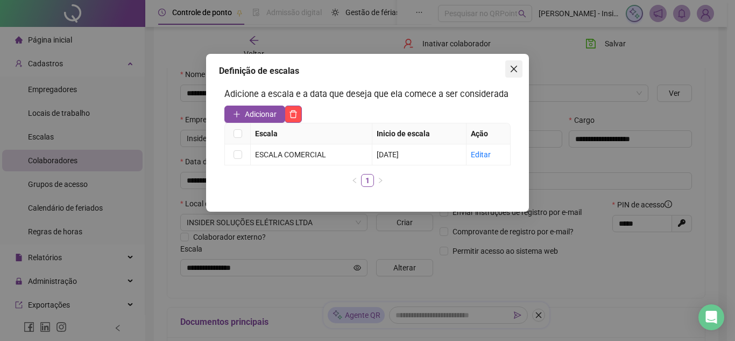
click at [517, 69] on icon "close" at bounding box center [514, 69] width 9 height 9
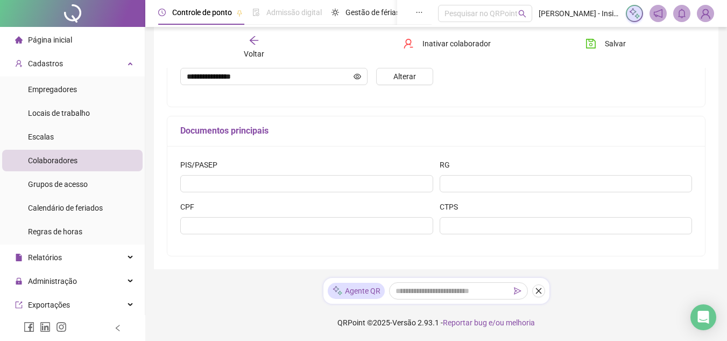
scroll to position [299, 0]
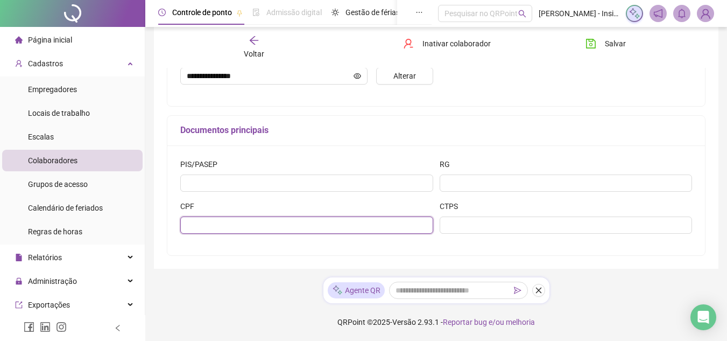
click at [206, 222] on input "text" at bounding box center [306, 224] width 253 height 17
type input "**********"
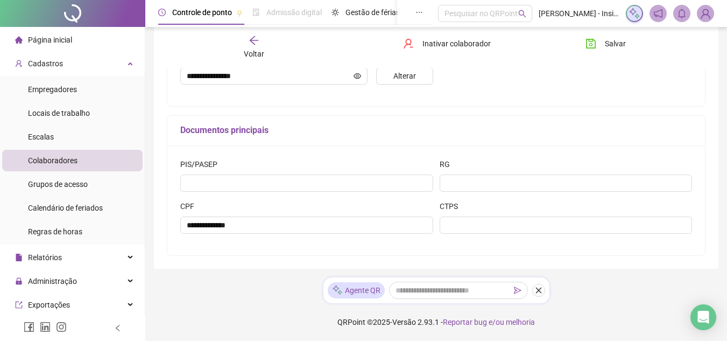
click at [473, 173] on div "RG" at bounding box center [566, 166] width 253 height 16
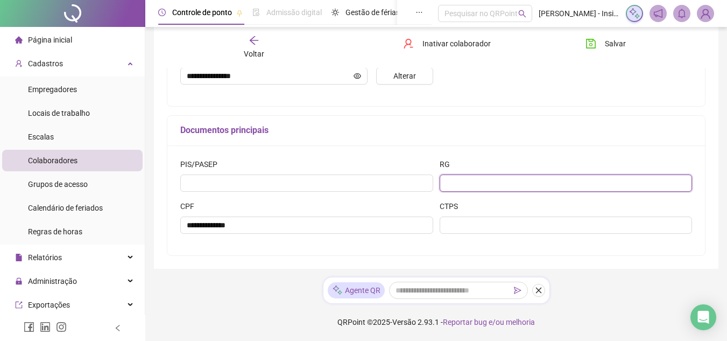
click at [463, 181] on input "text" at bounding box center [566, 182] width 253 height 17
type input "*"
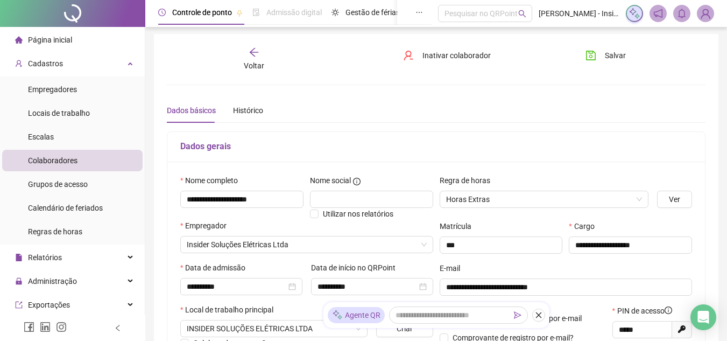
scroll to position [0, 0]
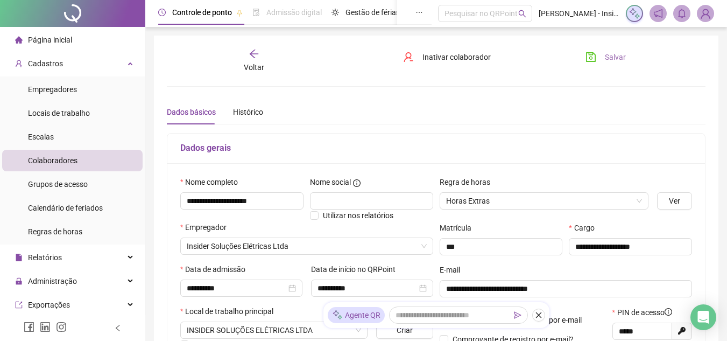
type input "*********"
click at [592, 59] on icon "save" at bounding box center [591, 57] width 11 height 11
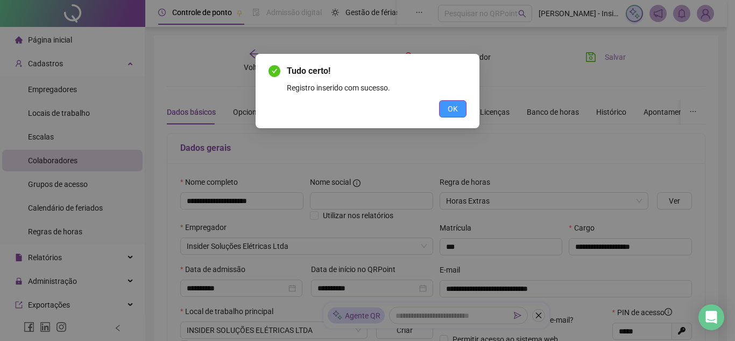
click at [456, 110] on span "OK" at bounding box center [453, 109] width 10 height 12
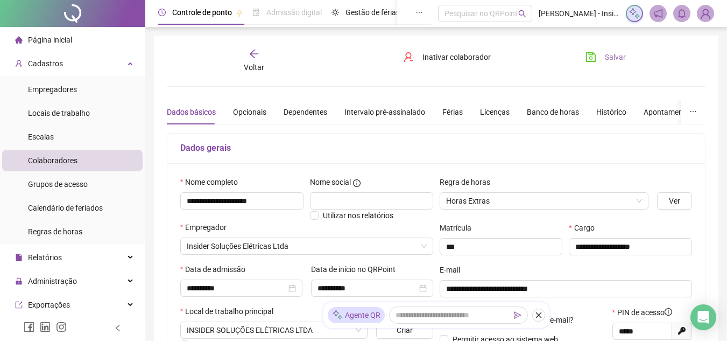
click at [252, 66] on span "Voltar" at bounding box center [254, 67] width 20 height 9
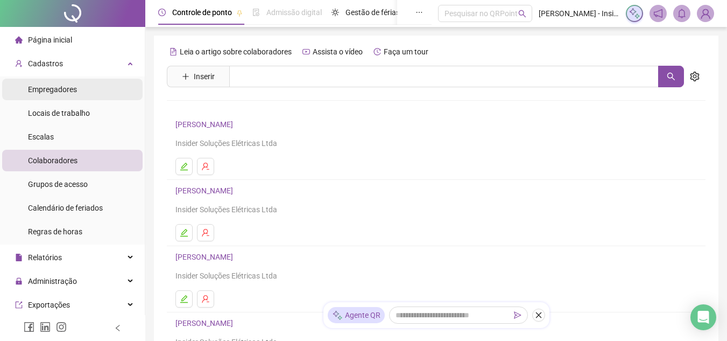
click at [67, 93] on span "Empregadores" at bounding box center [52, 89] width 49 height 9
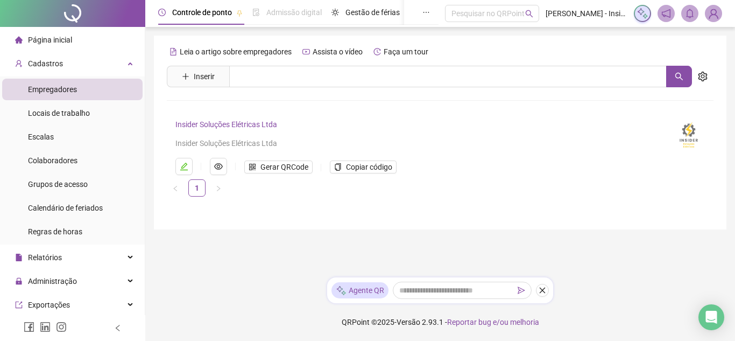
click at [212, 125] on link "Insider Soluções Elétricas Ltda" at bounding box center [226, 124] width 102 height 9
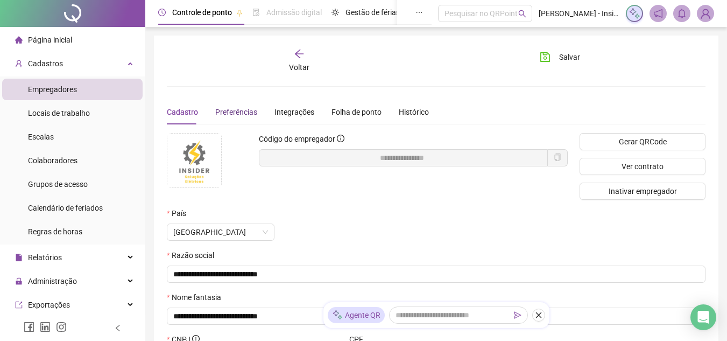
click at [219, 111] on span "Preferências" at bounding box center [236, 112] width 42 height 9
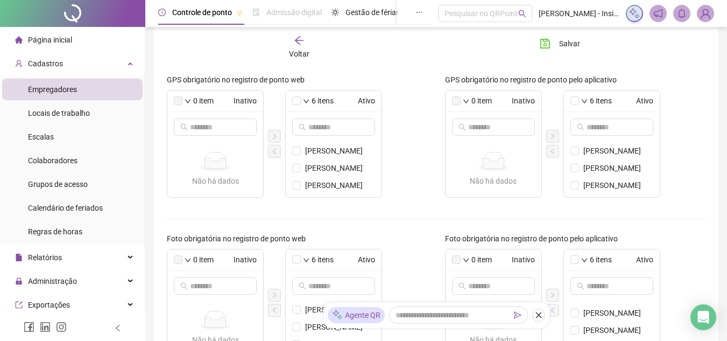
scroll to position [176, 0]
click at [60, 158] on span "Colaboradores" at bounding box center [53, 160] width 50 height 9
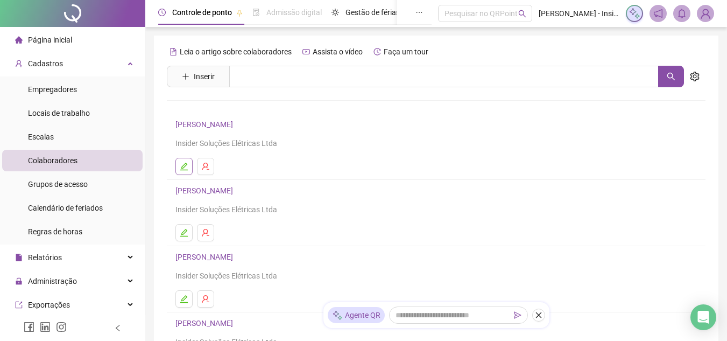
click at [184, 165] on icon "edit" at bounding box center [184, 167] width 8 height 8
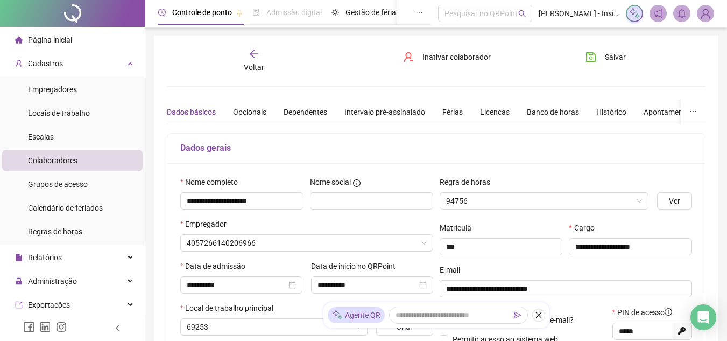
type input "**********"
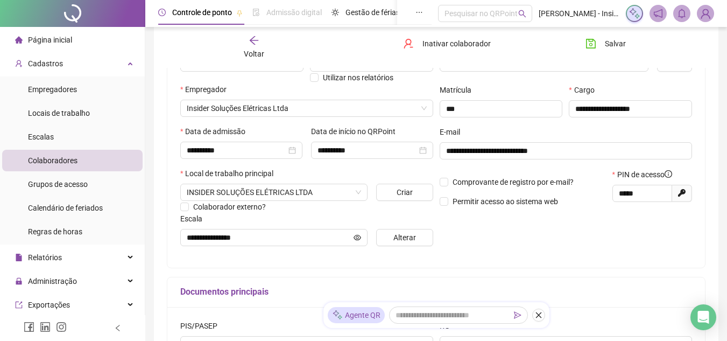
scroll to position [161, 0]
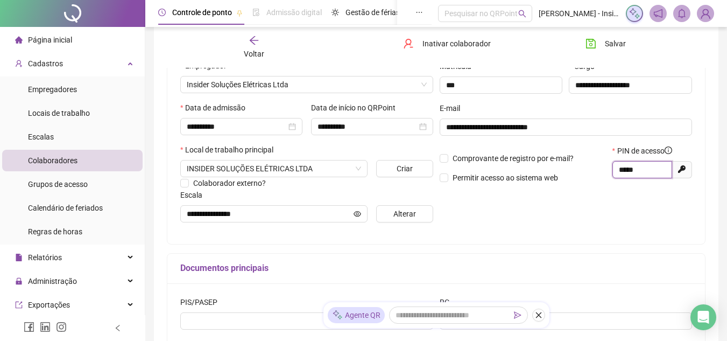
drag, startPoint x: 653, startPoint y: 171, endPoint x: 508, endPoint y: 169, distance: 144.8
click at [523, 176] on div "Comprovante de registro por e-mail? Permitir acesso ao sistema web PIN de acess…" at bounding box center [565, 168] width 259 height 46
type input "*****"
click at [590, 42] on icon "save" at bounding box center [591, 43] width 11 height 11
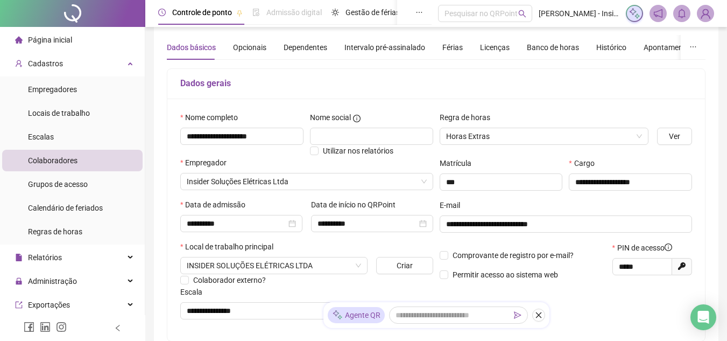
scroll to position [0, 0]
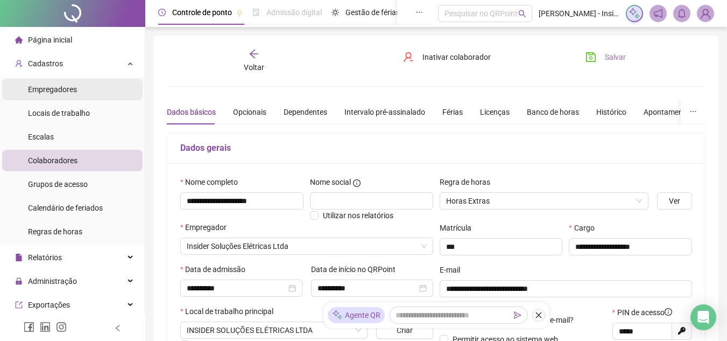
click at [58, 88] on span "Empregadores" at bounding box center [52, 89] width 49 height 9
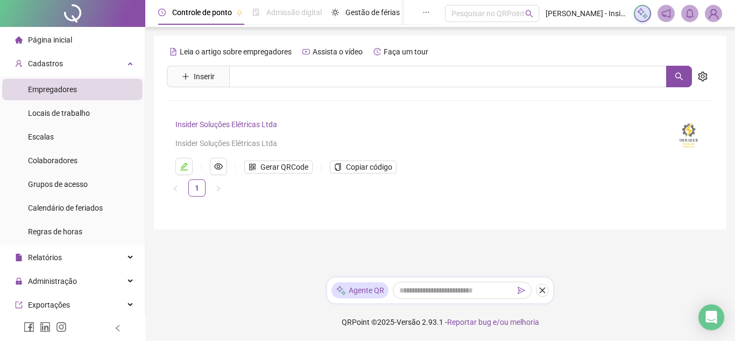
click at [216, 126] on link "Insider Soluções Elétricas Ltda" at bounding box center [226, 124] width 102 height 9
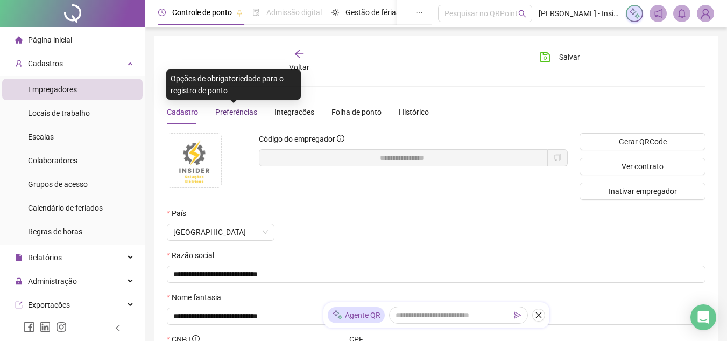
click at [236, 112] on span "Preferências" at bounding box center [236, 112] width 42 height 9
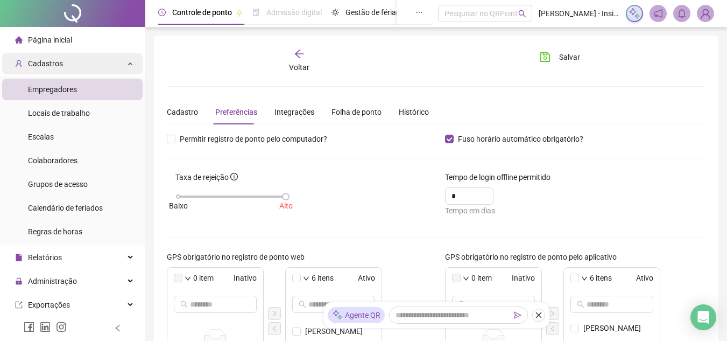
click at [119, 64] on div "Cadastros" at bounding box center [72, 64] width 140 height 22
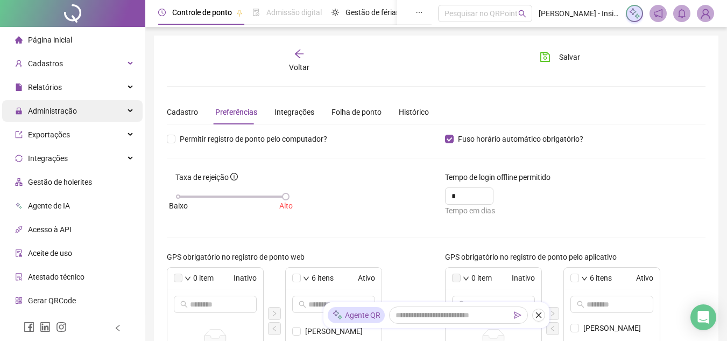
click at [123, 111] on div "Administração" at bounding box center [72, 111] width 140 height 22
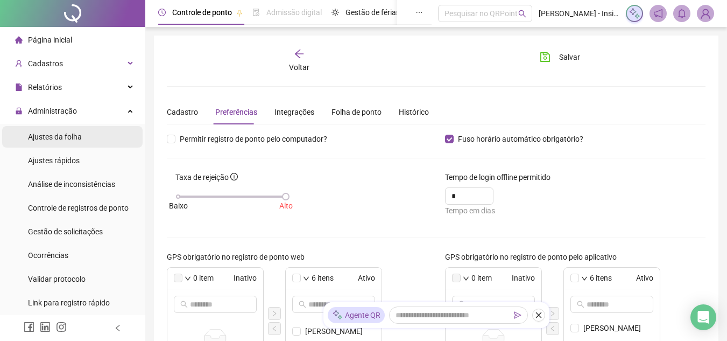
click at [62, 139] on span "Ajustes da folha" at bounding box center [55, 136] width 54 height 9
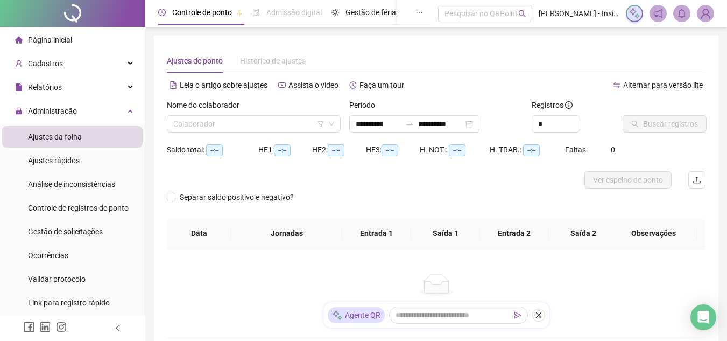
type input "**********"
click at [96, 205] on span "Controle de registros de ponto" at bounding box center [78, 207] width 101 height 9
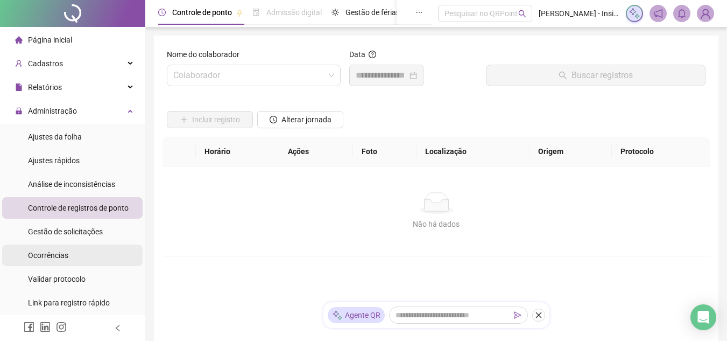
click at [49, 257] on span "Ocorrências" at bounding box center [48, 255] width 40 height 9
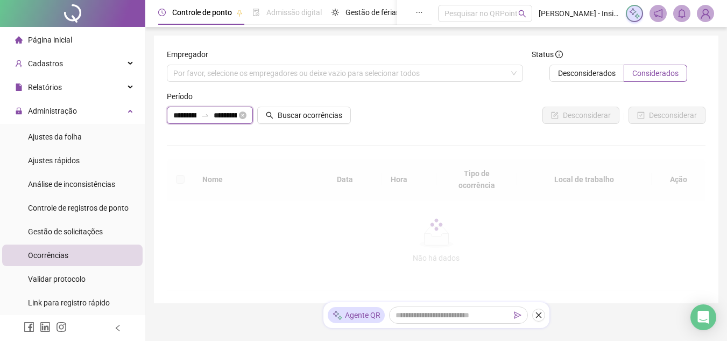
click at [181, 116] on input "**********" at bounding box center [184, 115] width 23 height 12
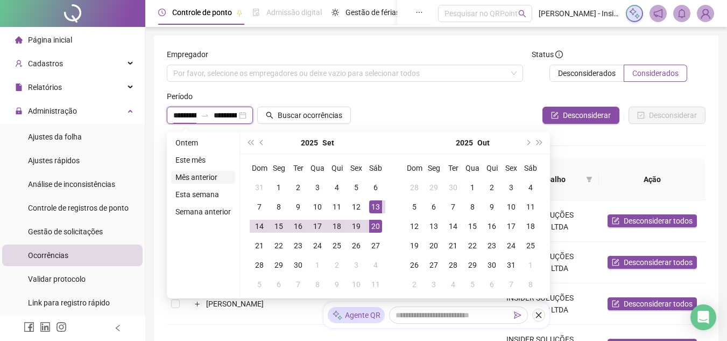
type input "**********"
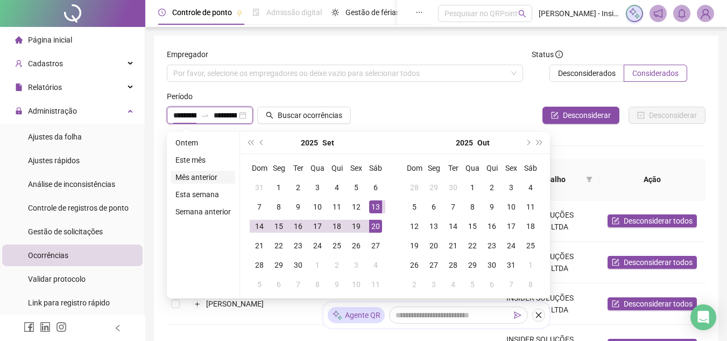
type input "**********"
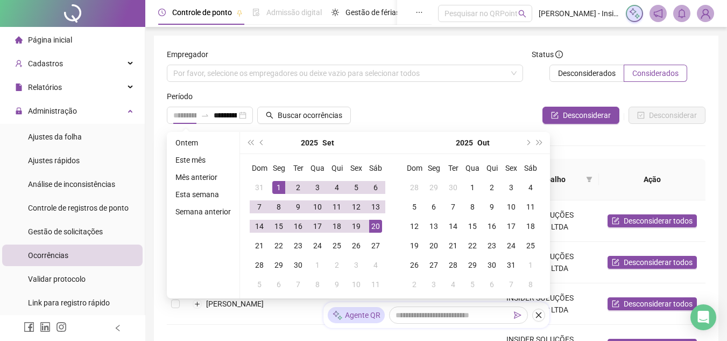
click at [278, 187] on div "1" at bounding box center [278, 187] width 13 height 13
type input "**********"
click at [355, 227] on div "19" at bounding box center [356, 226] width 13 height 13
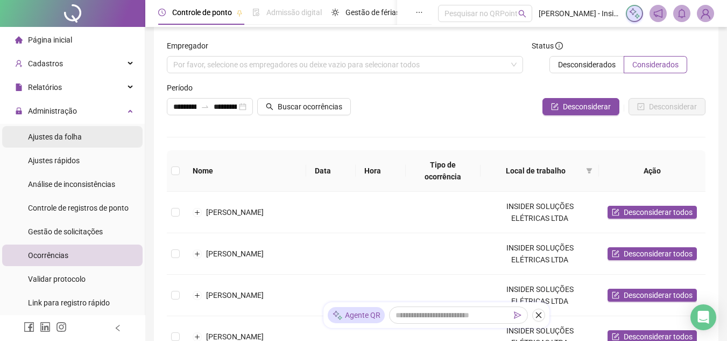
scroll to position [0, 0]
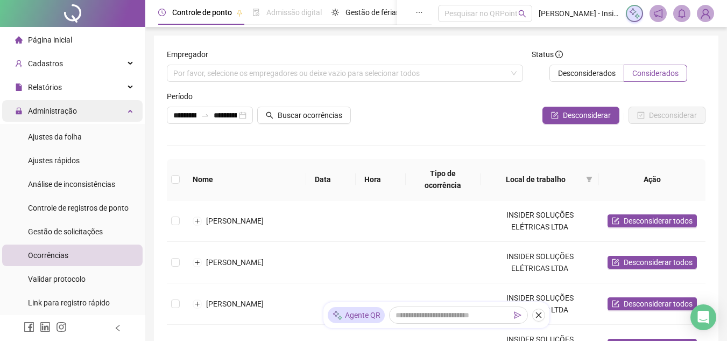
click at [129, 110] on icon at bounding box center [131, 110] width 5 height 0
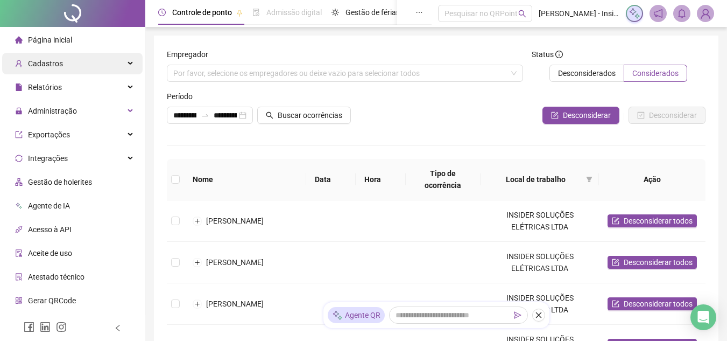
click at [129, 64] on icon at bounding box center [131, 64] width 5 height 0
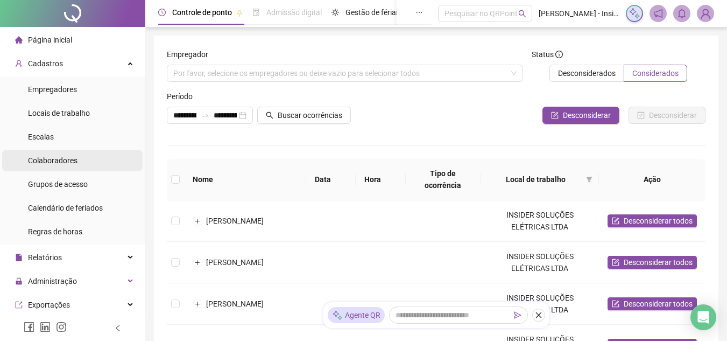
click at [66, 161] on span "Colaboradores" at bounding box center [53, 160] width 50 height 9
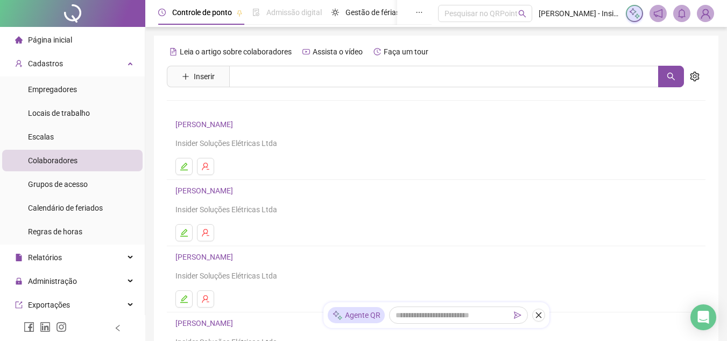
click at [236, 126] on link "BRUNO DOS SANTOS MUNIZ" at bounding box center [205, 124] width 61 height 9
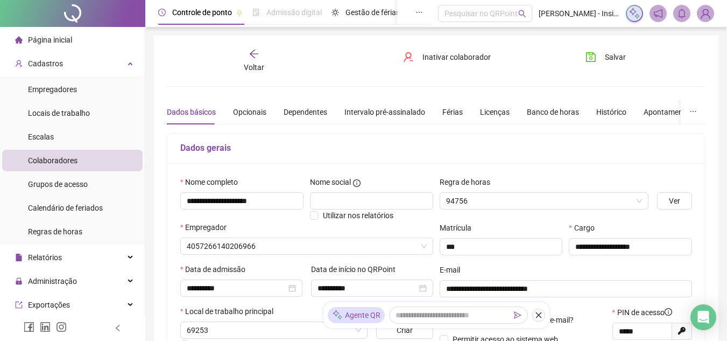
type input "**********"
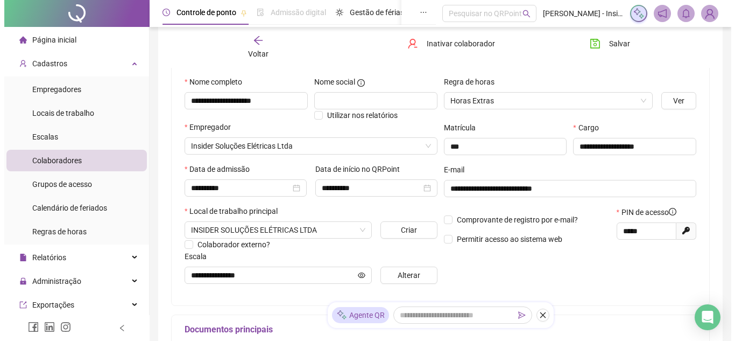
scroll to position [108, 0]
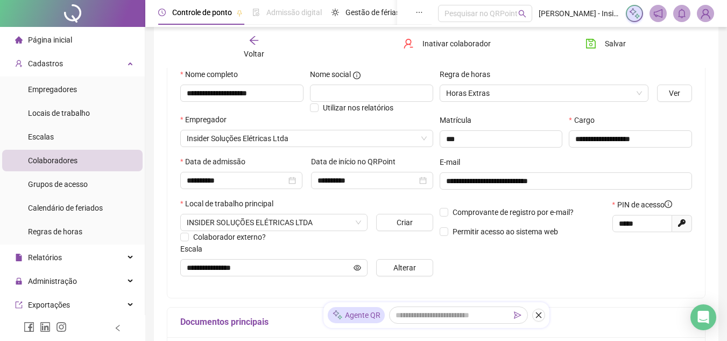
click at [708, 15] on img at bounding box center [706, 13] width 16 height 16
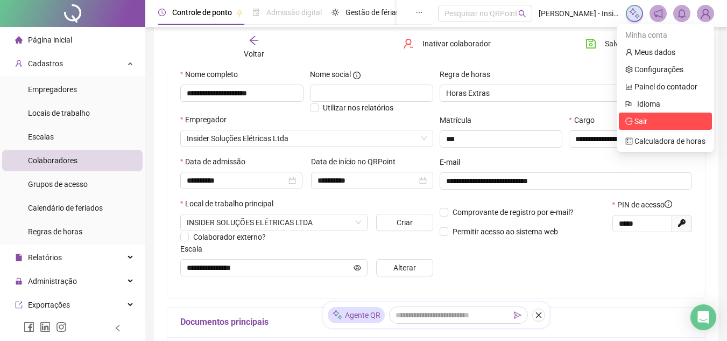
click at [643, 121] on span "Sair" at bounding box center [641, 121] width 13 height 9
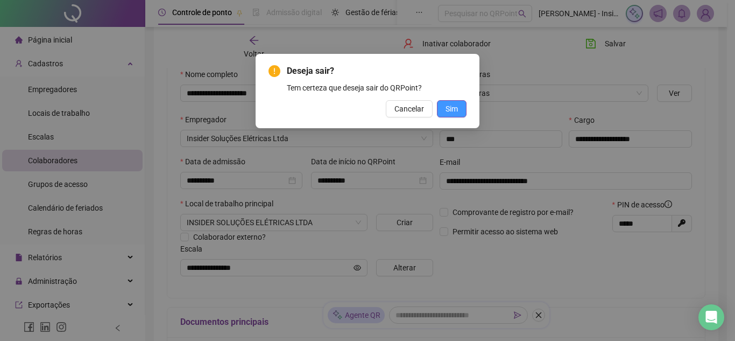
click at [455, 107] on span "Sim" at bounding box center [452, 109] width 12 height 12
